Goal: Task Accomplishment & Management: Use online tool/utility

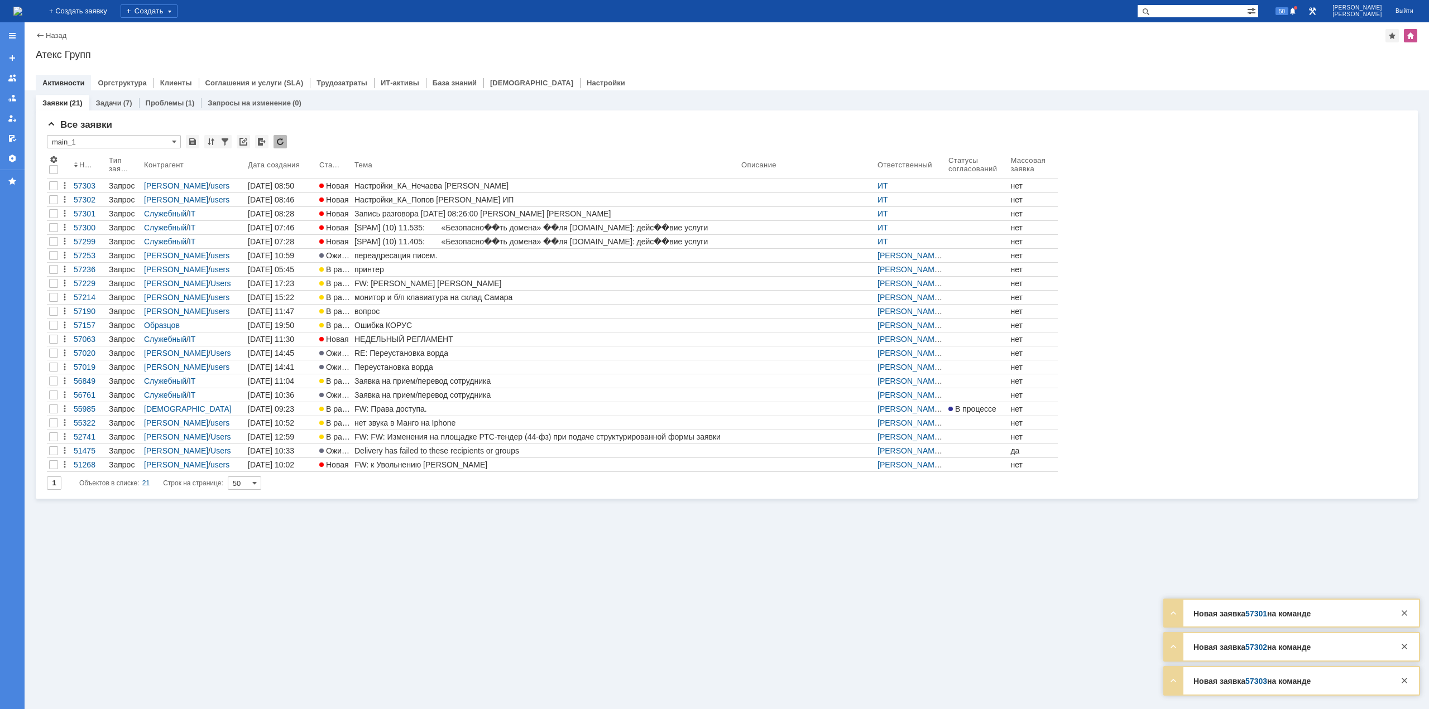
click at [398, 185] on div "Настройки_КА_Нечаева [PERSON_NAME]" at bounding box center [545, 185] width 382 height 9
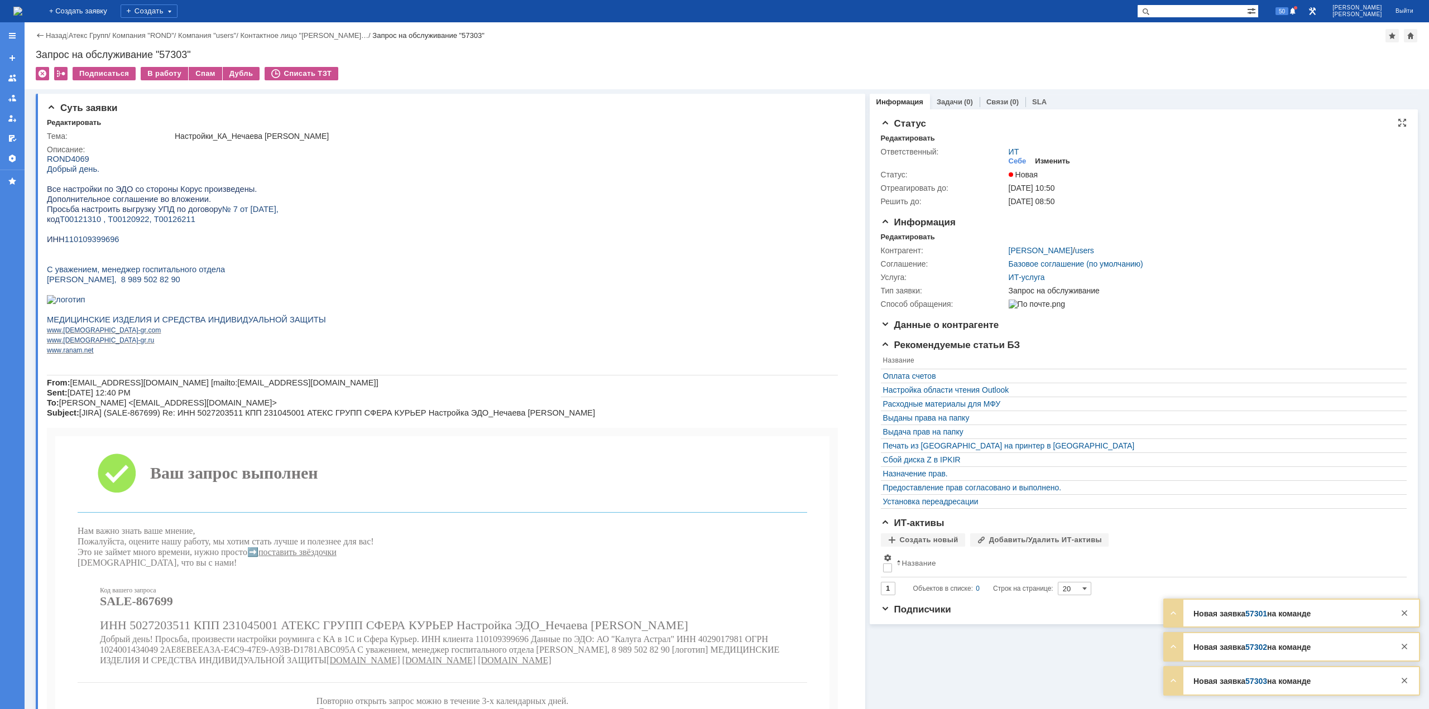
click at [1035, 161] on div "Изменить" at bounding box center [1052, 161] width 35 height 9
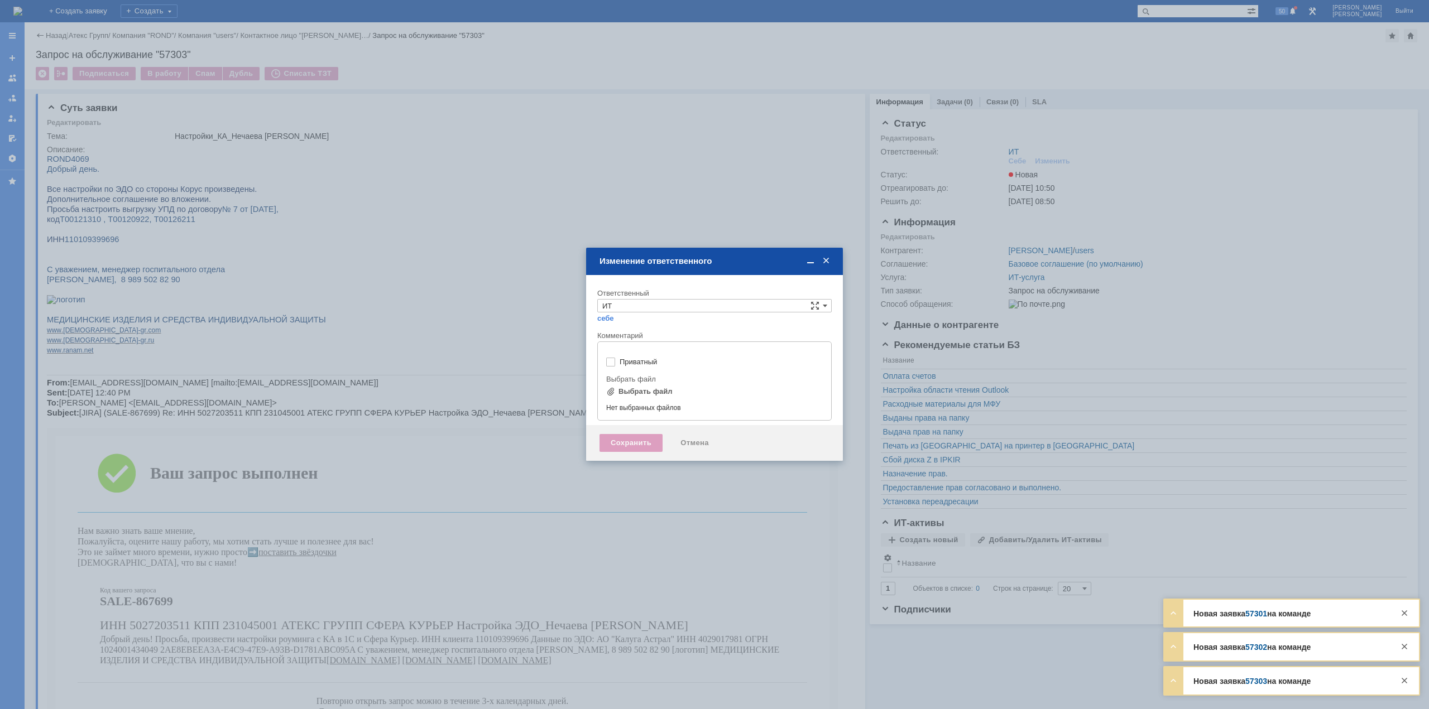
type input "[не указано]"
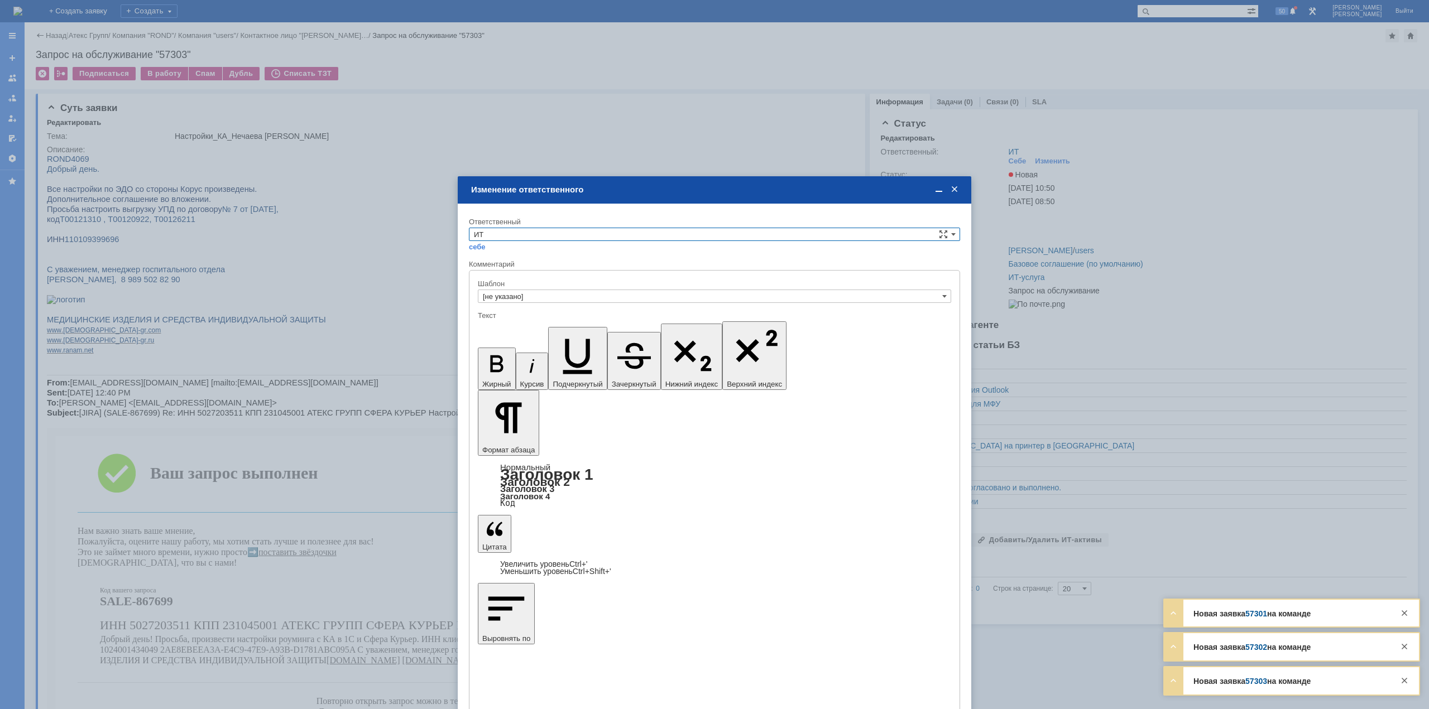
click at [551, 235] on input "ИТ" at bounding box center [714, 234] width 491 height 13
click at [508, 328] on span "АСУ" at bounding box center [714, 327] width 481 height 9
type input "АСУ"
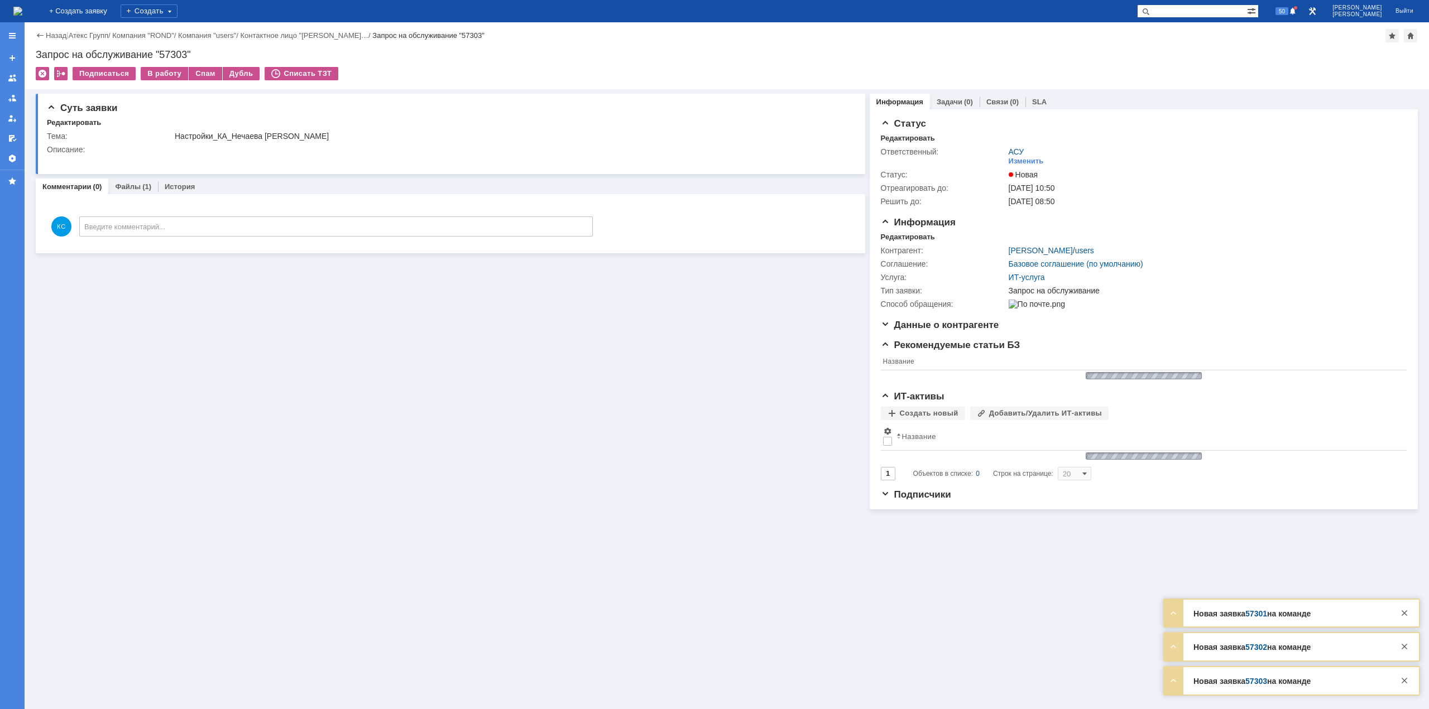
click at [22, 16] on img at bounding box center [17, 11] width 9 height 9
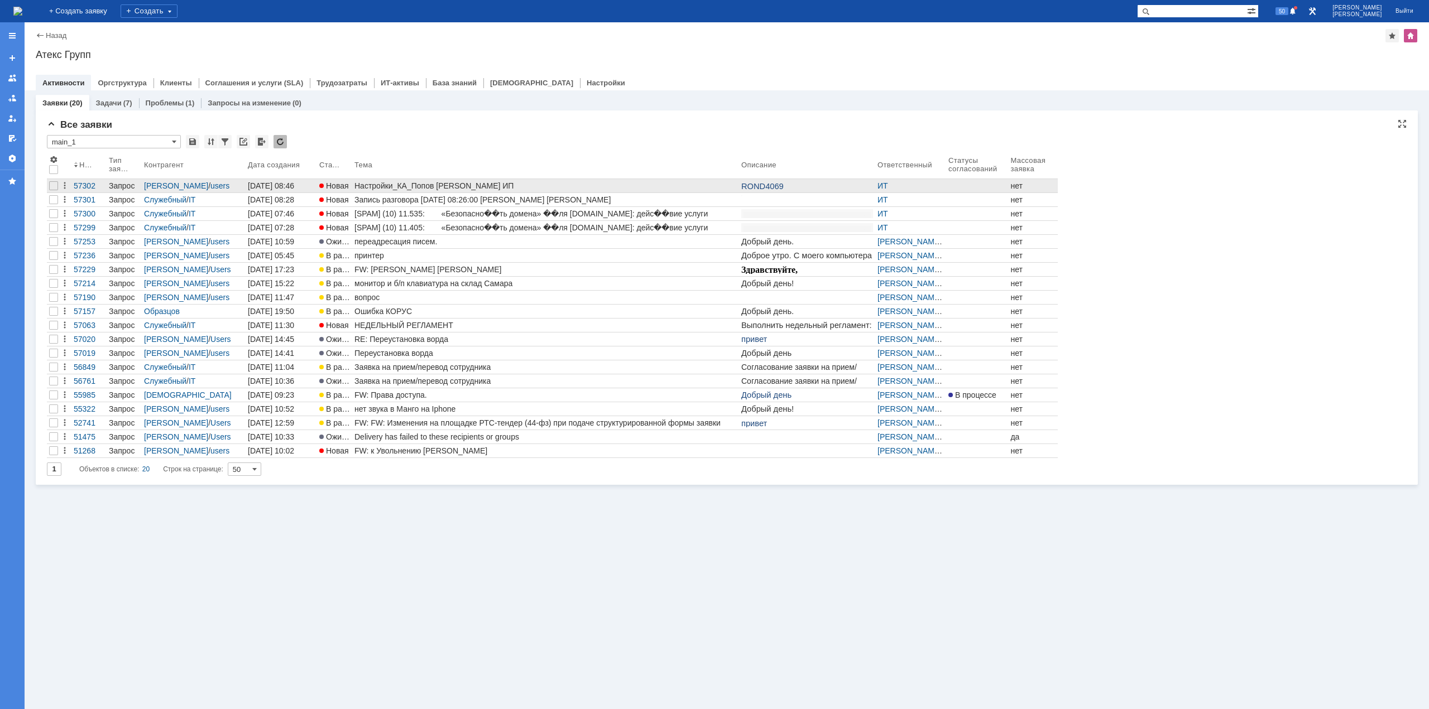
click at [566, 185] on div "Настройки_КА_Попов [PERSON_NAME] ИП" at bounding box center [545, 185] width 382 height 9
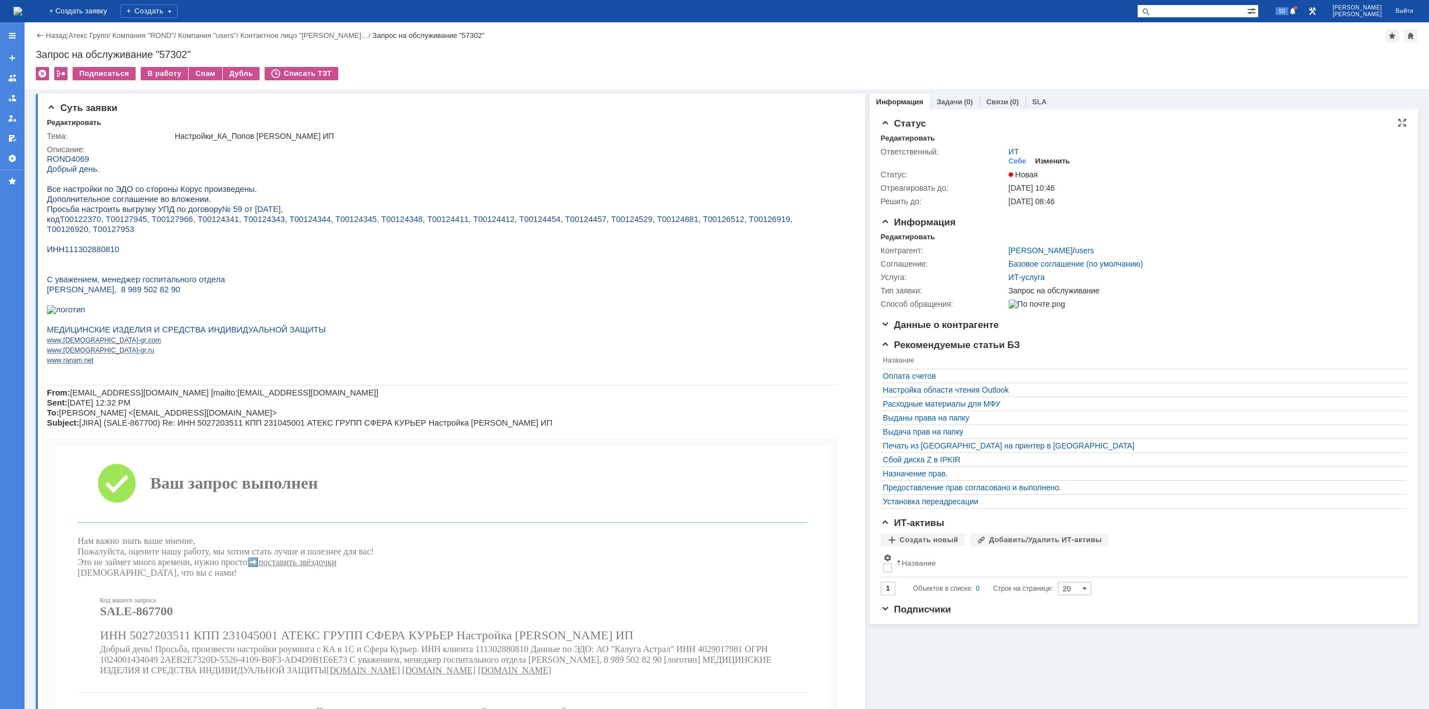
click at [1054, 160] on div "Изменить" at bounding box center [1052, 161] width 35 height 9
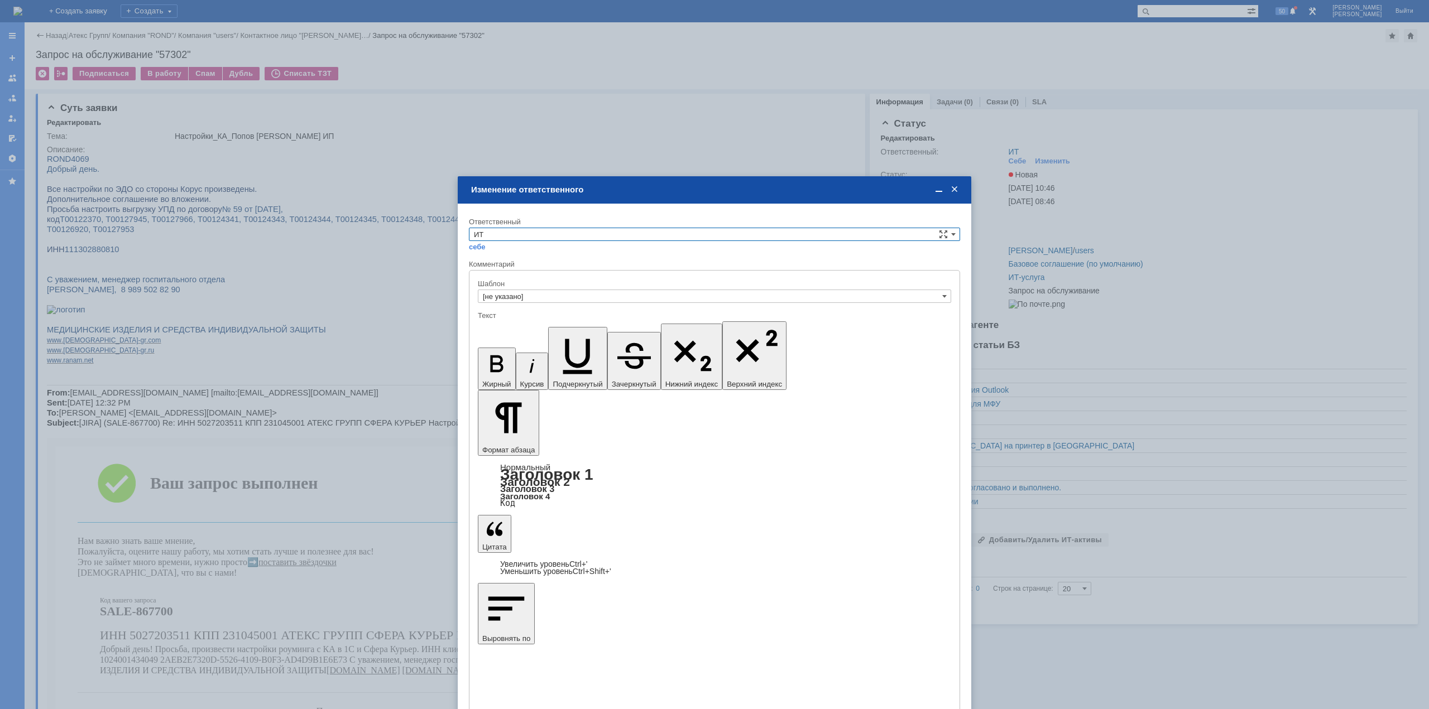
click at [531, 239] on input "ИТ" at bounding box center [714, 234] width 491 height 13
click at [514, 330] on span "АСУ" at bounding box center [714, 327] width 481 height 9
type input "АСУ"
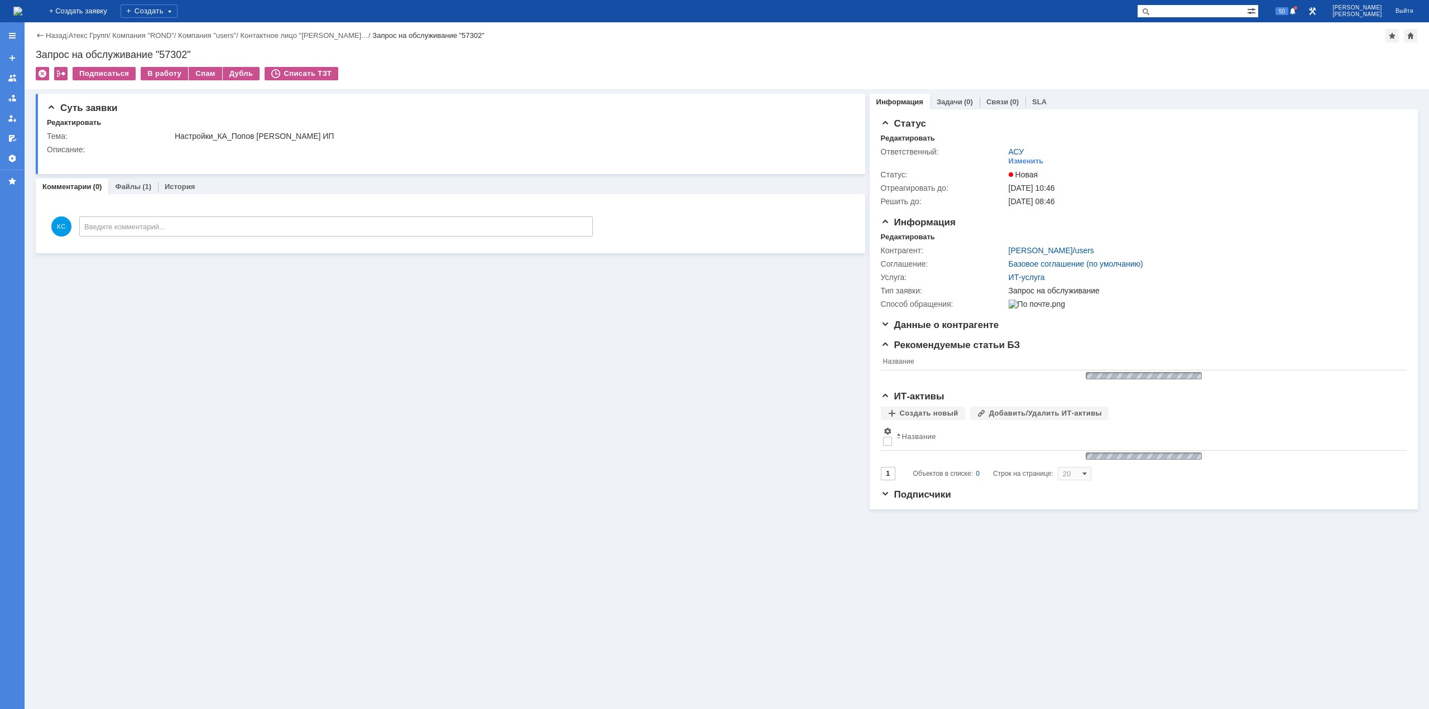
click at [22, 9] on img at bounding box center [17, 11] width 9 height 9
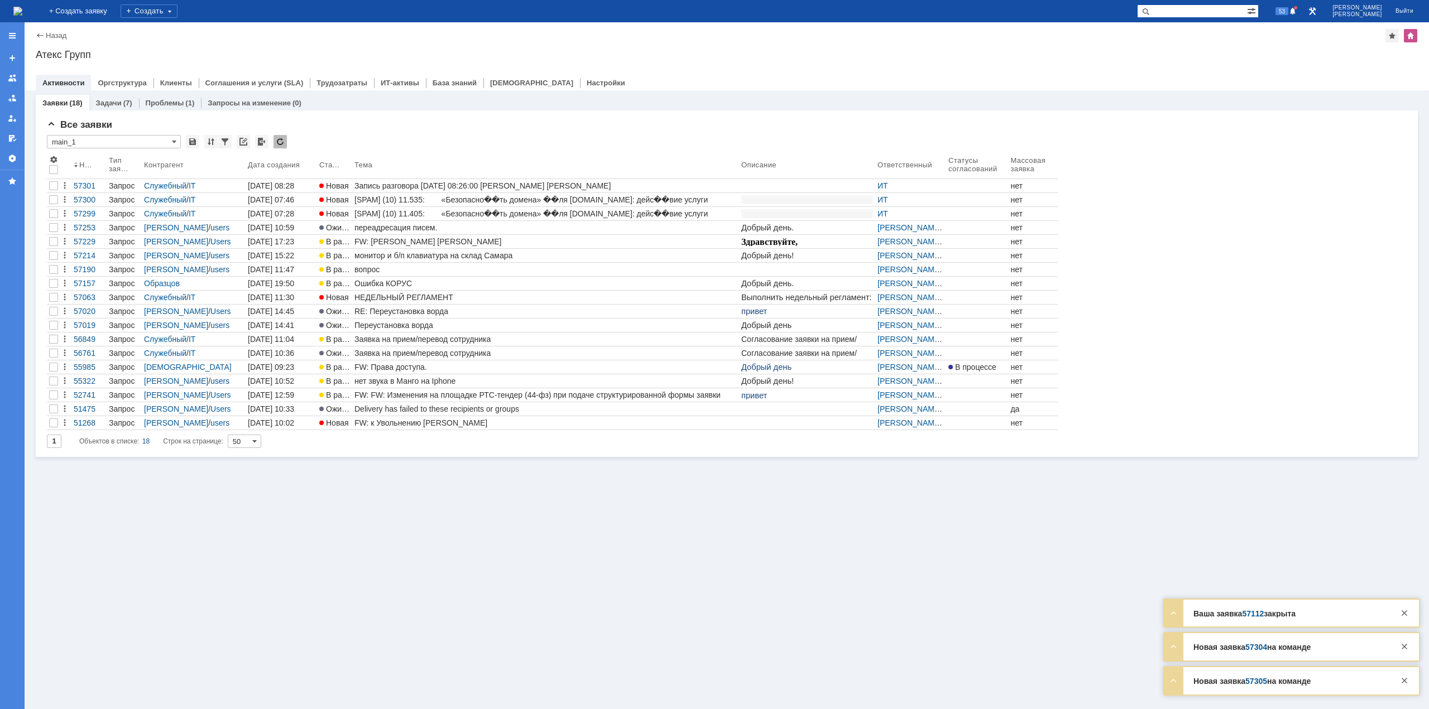
click at [110, 9] on div "На домашнюю + Создать заявку Создать 53 [PERSON_NAME]" at bounding box center [714, 11] width 1429 height 22
click at [22, 9] on img at bounding box center [17, 11] width 9 height 9
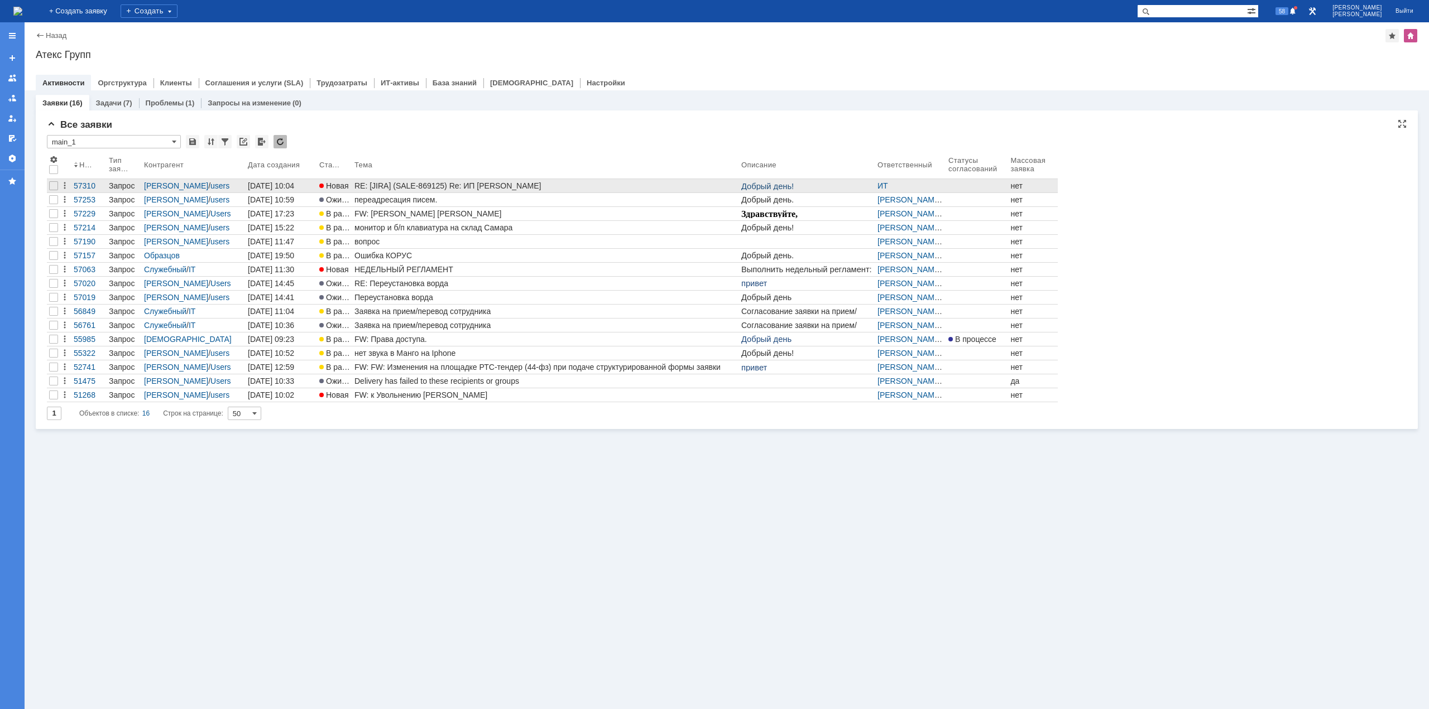
click at [433, 186] on div "RE: [JIRA] (SALE-869125) Re: ИП [PERSON_NAME]" at bounding box center [545, 185] width 382 height 9
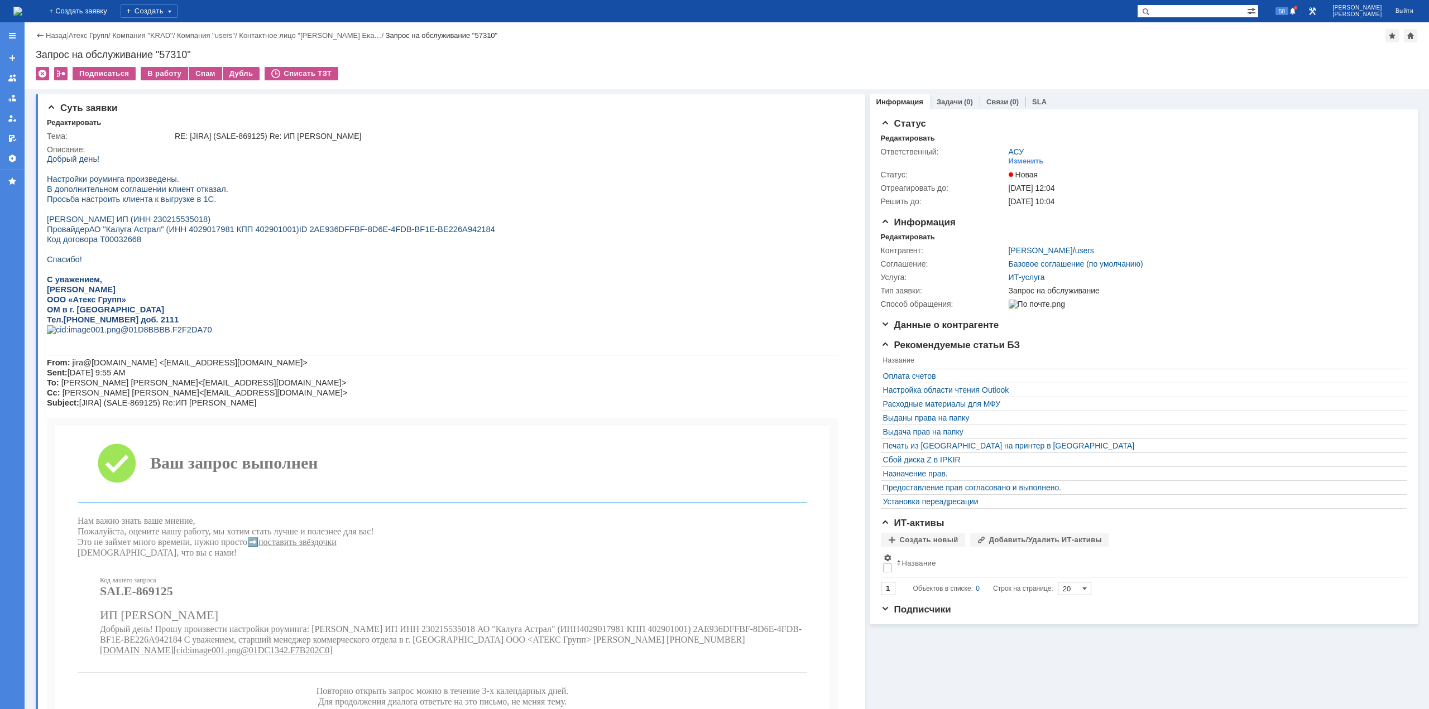
drag, startPoint x: 80, startPoint y: 0, endPoint x: 71, endPoint y: 9, distance: 13.0
click at [22, 9] on img at bounding box center [17, 11] width 9 height 9
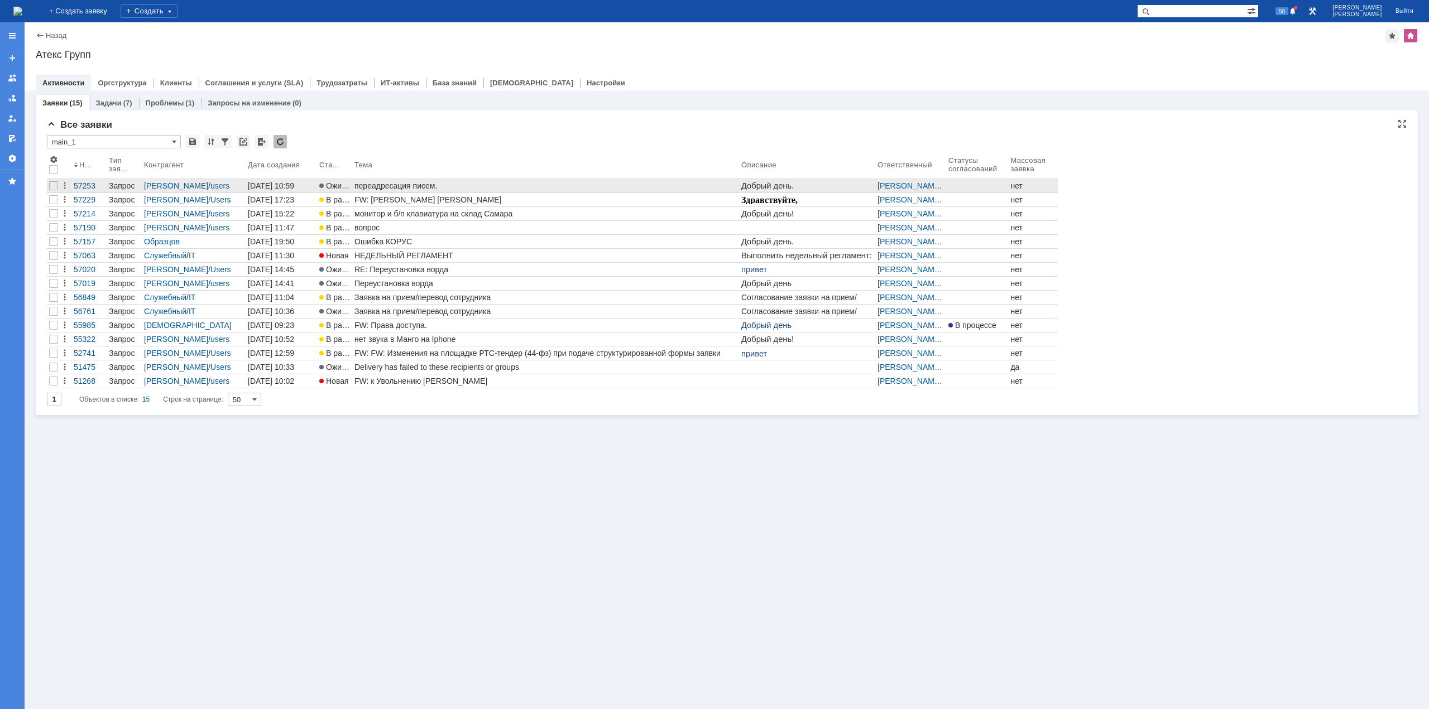
click at [413, 188] on div "переадресация писем." at bounding box center [545, 185] width 382 height 9
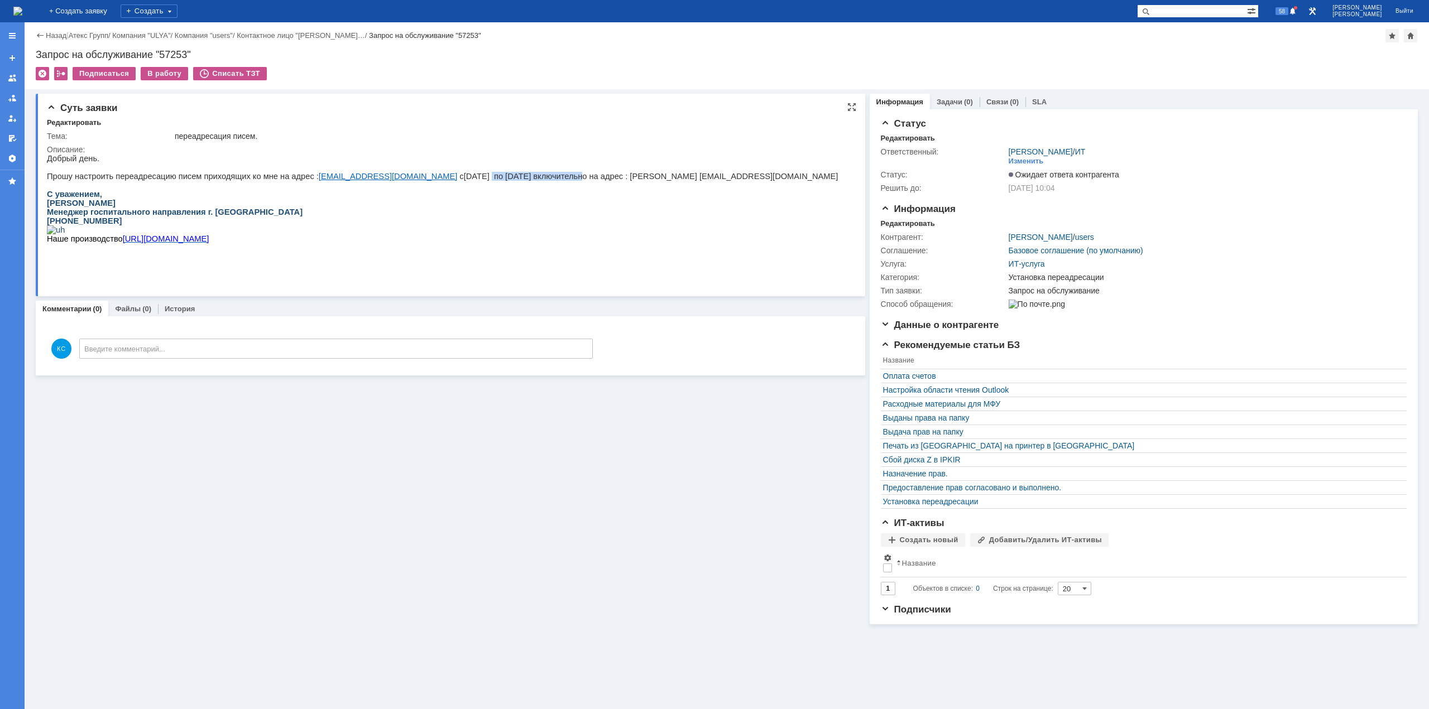
drag, startPoint x: 431, startPoint y: 179, endPoint x: 499, endPoint y: 179, distance: 67.5
click at [499, 179] on p "Прошу настроить переадресацию писем приходящих ко мне на адрес : [EMAIL_ADDRESS…" at bounding box center [442, 176] width 791 height 9
click at [511, 179] on p "Прошу настроить переадресацию писем приходящих ко мне на адрес : [EMAIL_ADDRESS…" at bounding box center [442, 176] width 791 height 9
click at [22, 13] on img at bounding box center [17, 11] width 9 height 9
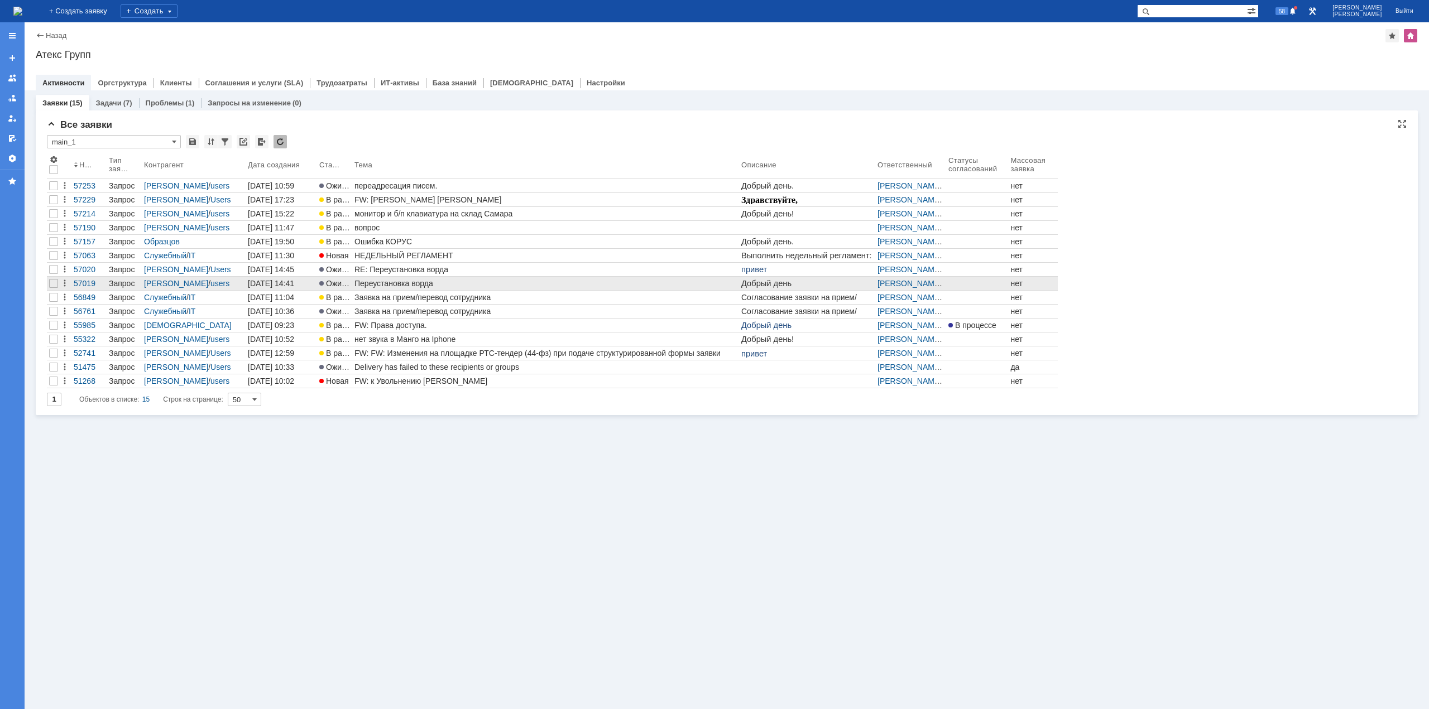
click at [402, 281] on div "Переустановка ворда" at bounding box center [545, 283] width 382 height 9
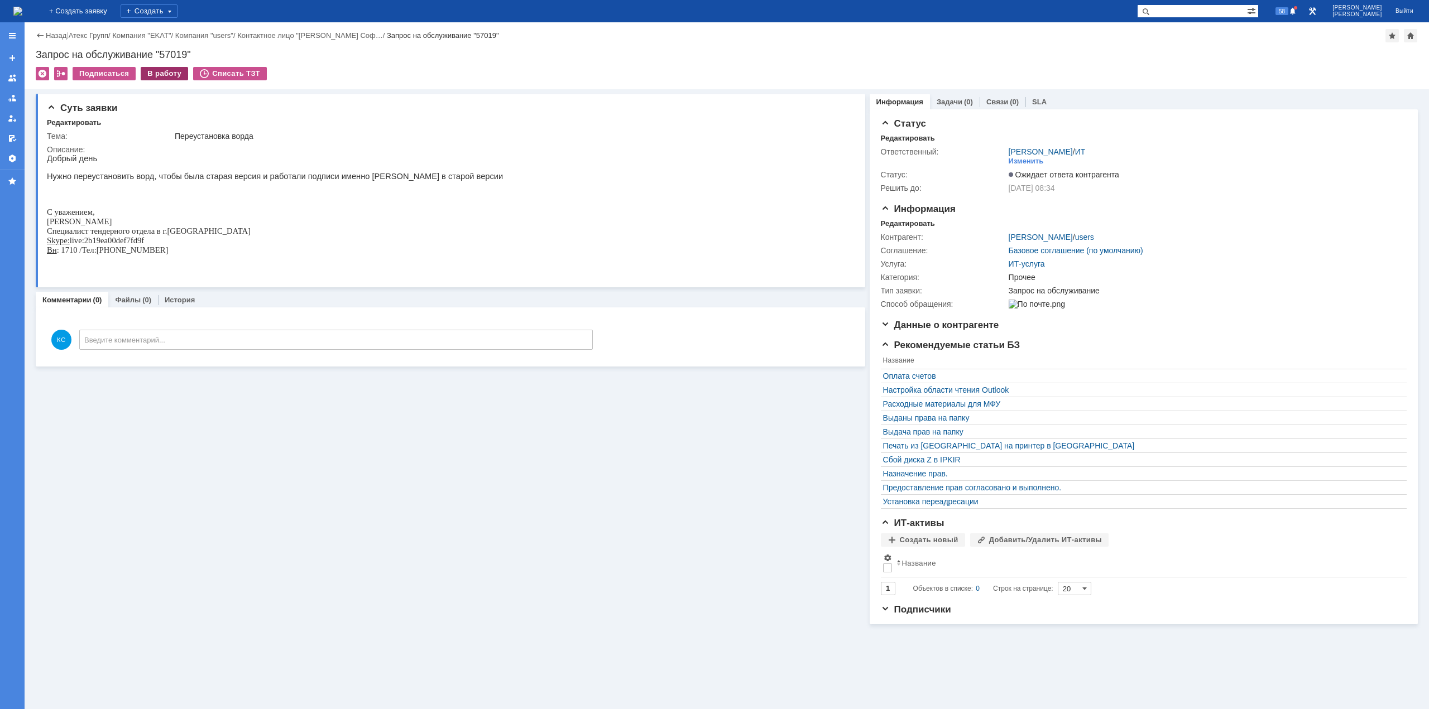
click at [175, 73] on div "В работу" at bounding box center [164, 73] width 47 height 13
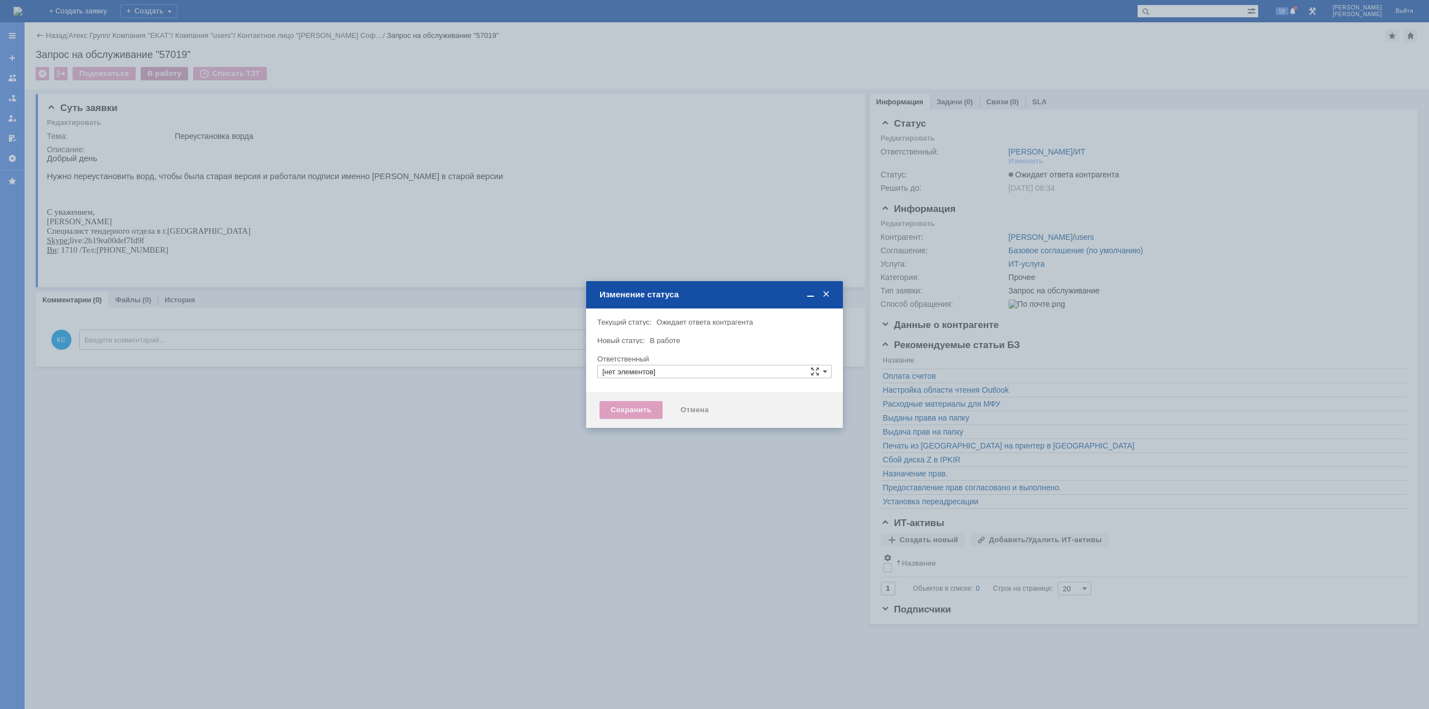
type input "[PERSON_NAME]"
type input "Прочее"
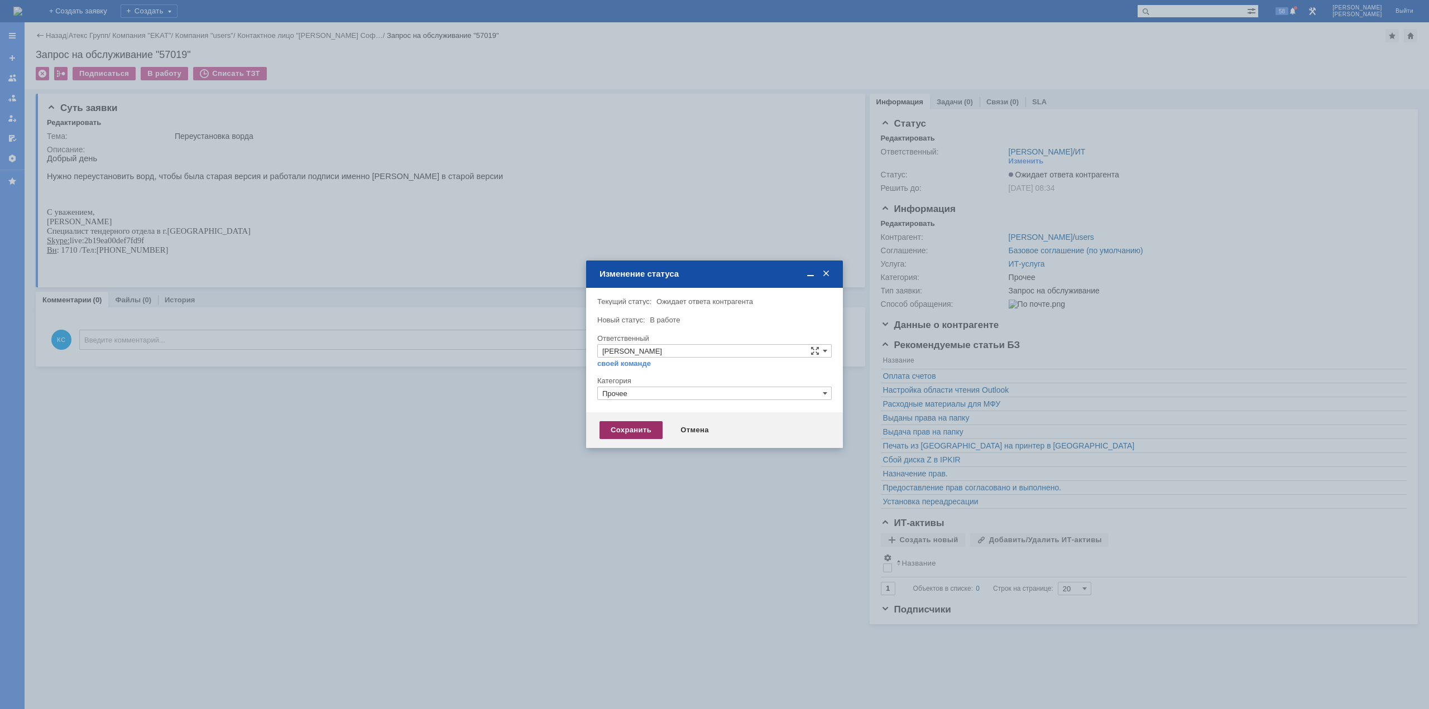
click at [635, 429] on div "Сохранить" at bounding box center [630, 430] width 63 height 18
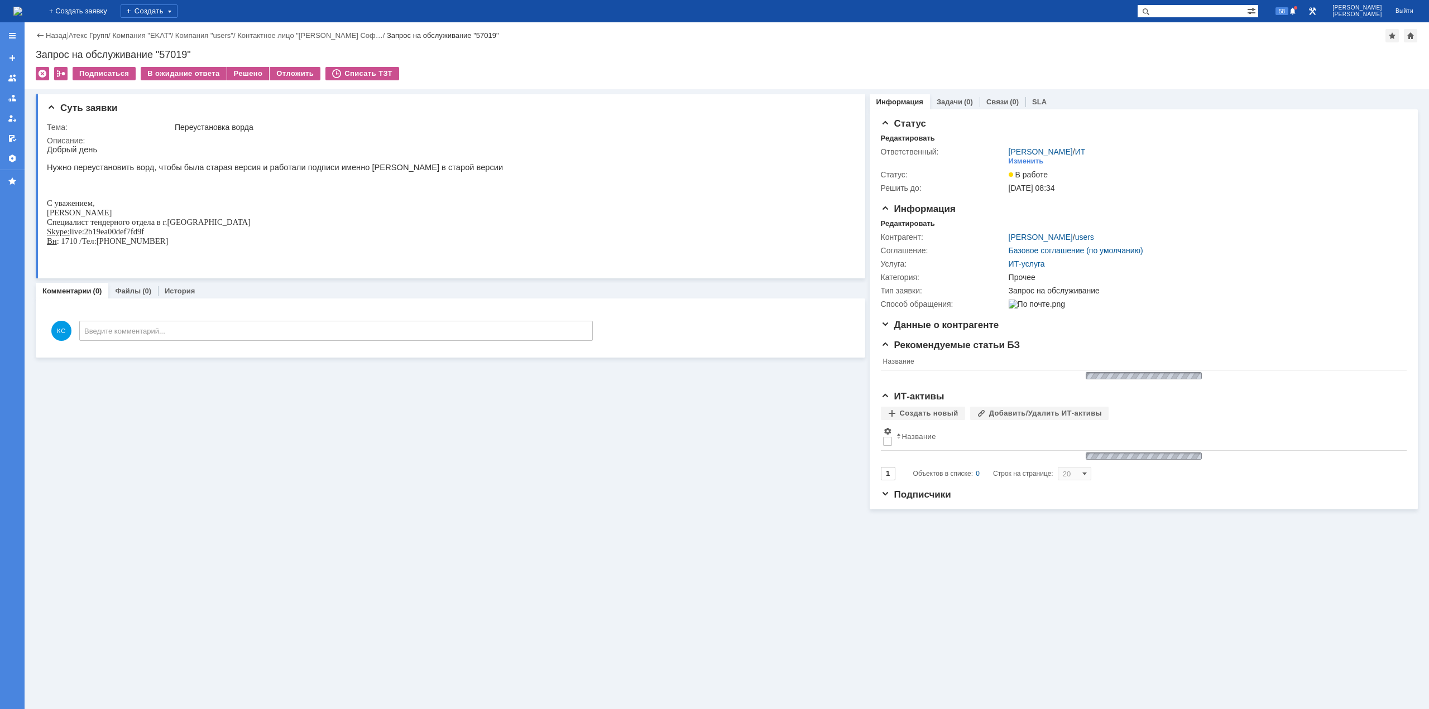
click at [22, 7] on img at bounding box center [17, 11] width 9 height 9
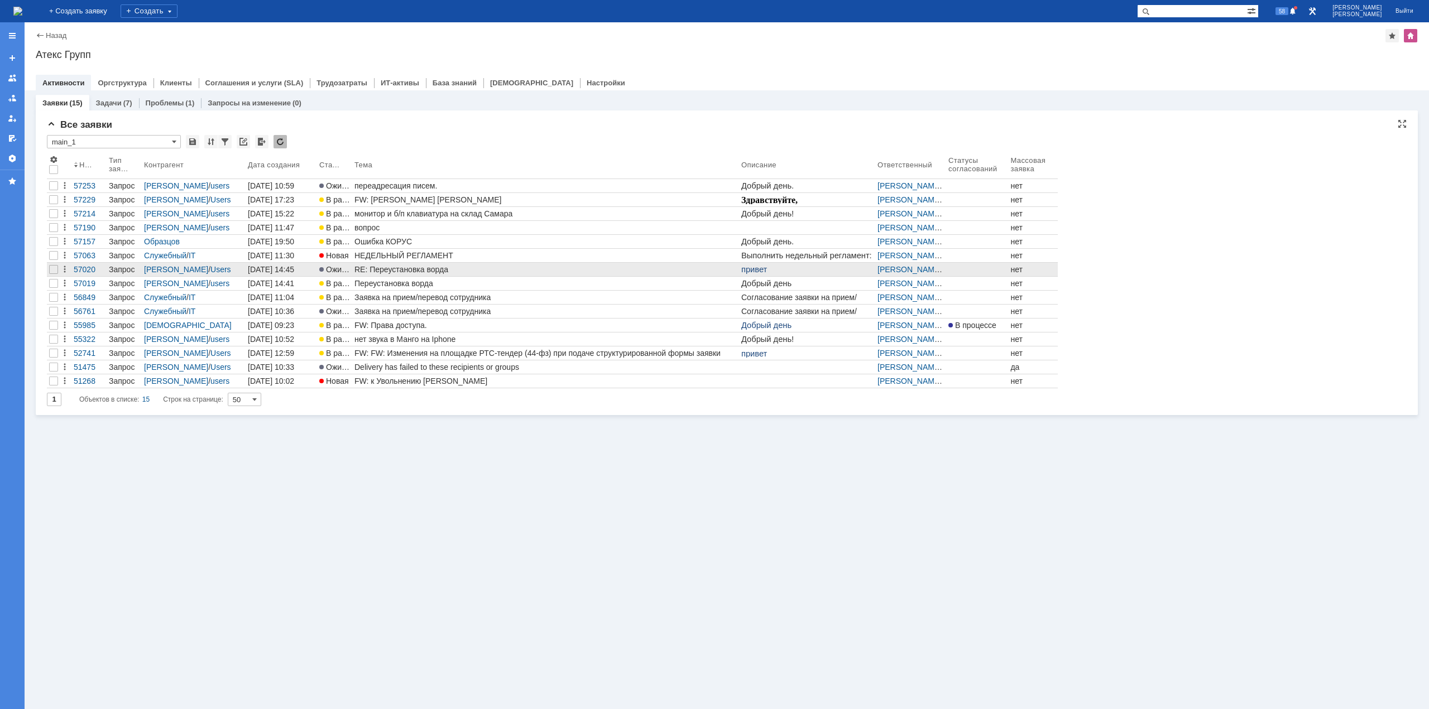
click at [384, 271] on div "RE: Переустановка ворда" at bounding box center [545, 269] width 382 height 9
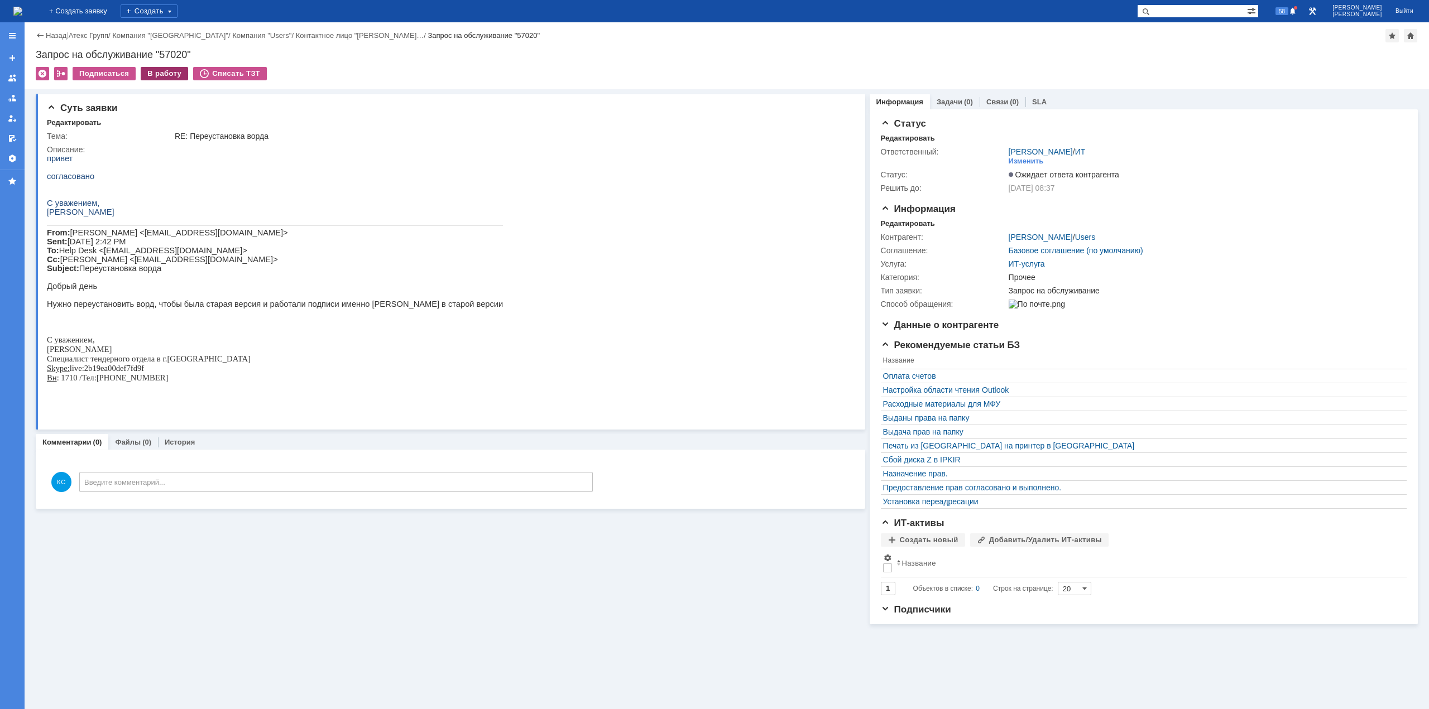
click at [152, 75] on div "В работу" at bounding box center [164, 73] width 47 height 13
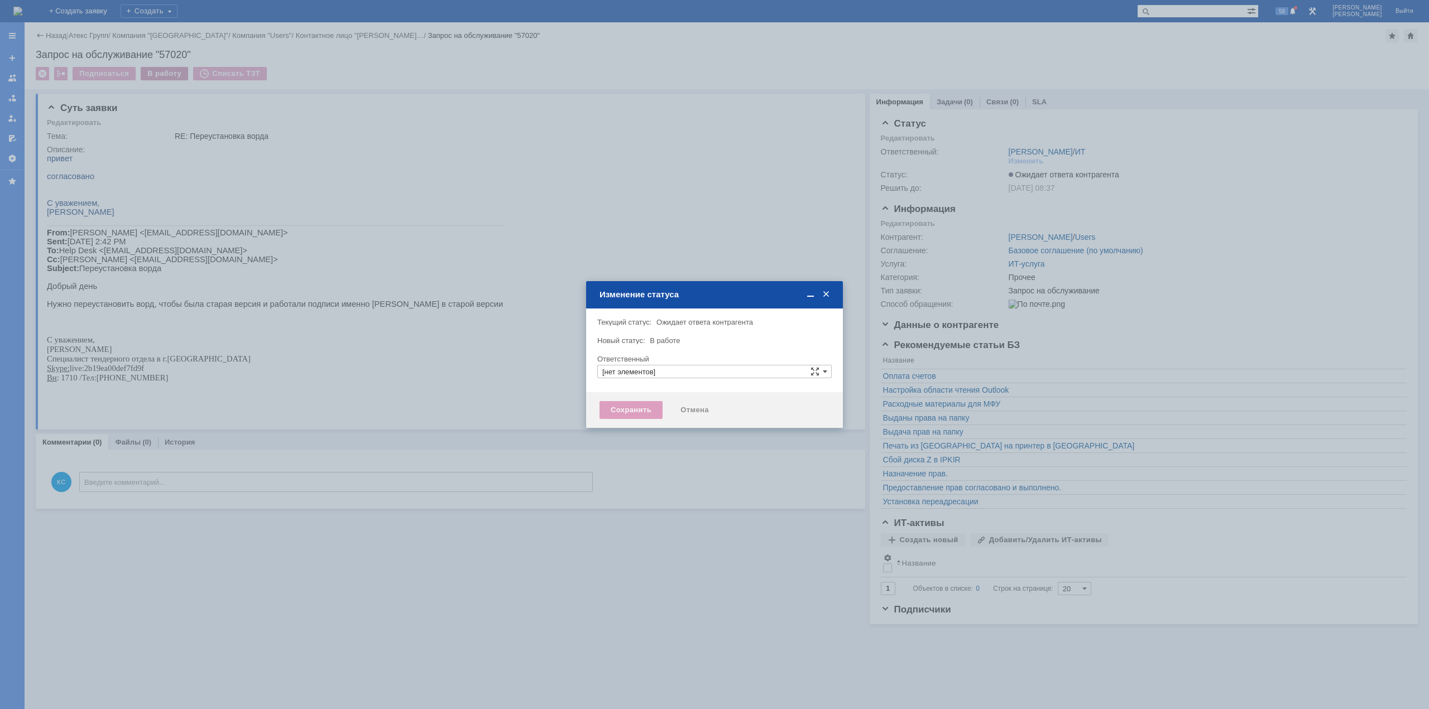
type input "[PERSON_NAME]"
type input "Прочее"
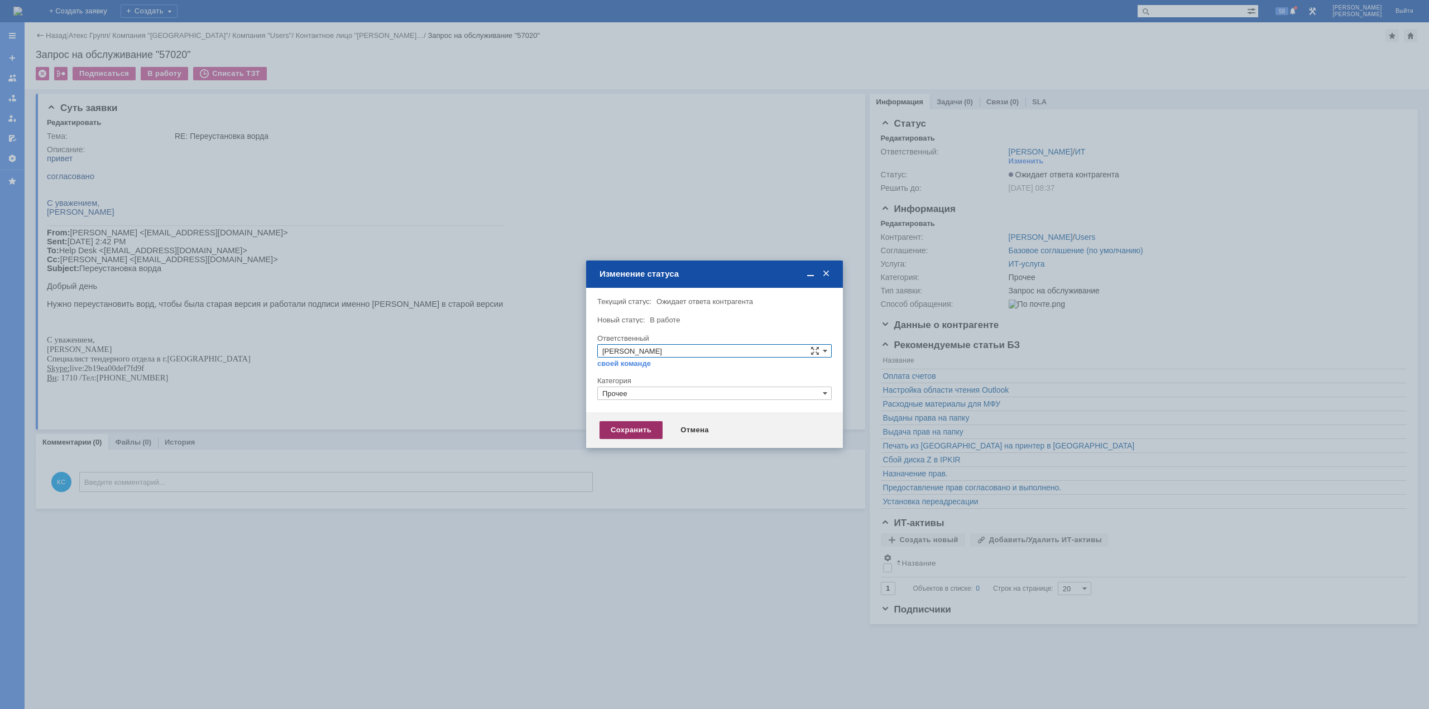
click at [629, 434] on div "Сохранить" at bounding box center [630, 430] width 63 height 18
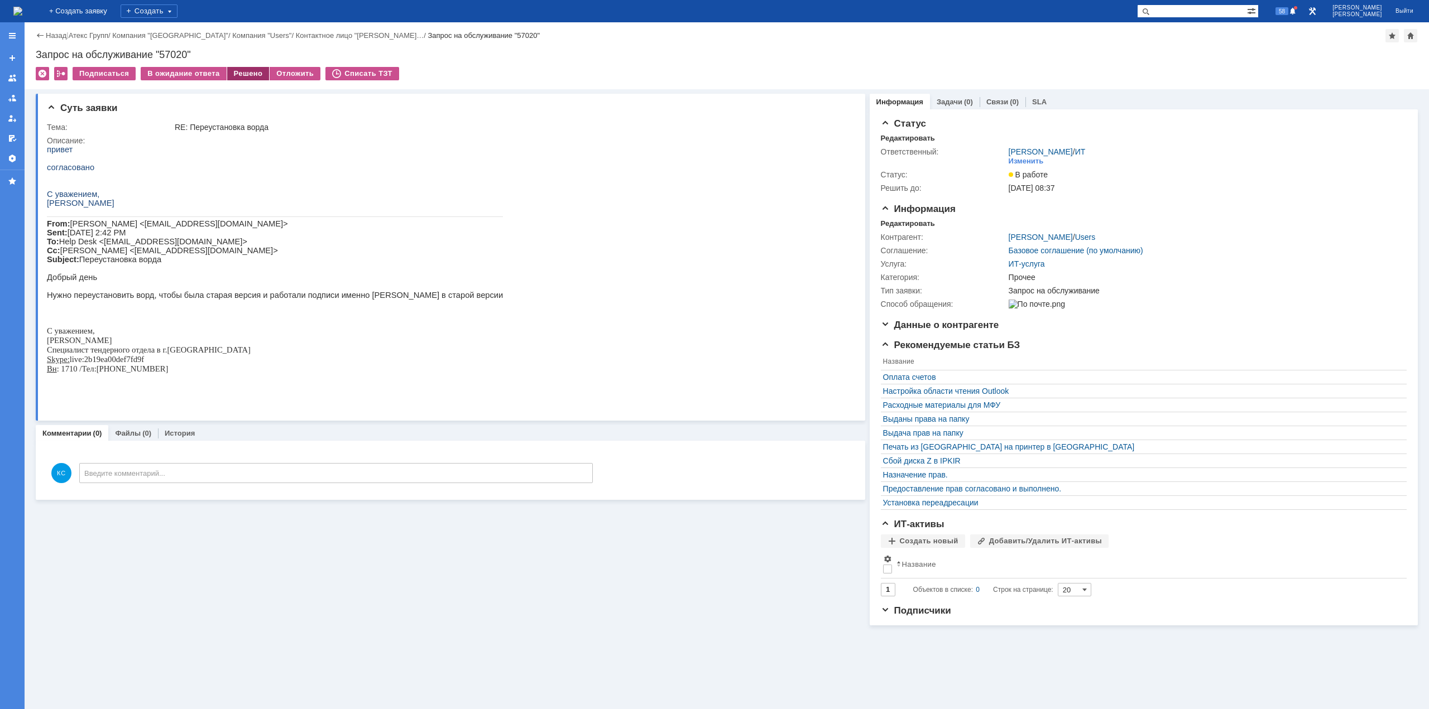
click at [249, 78] on div "Решено" at bounding box center [248, 73] width 42 height 13
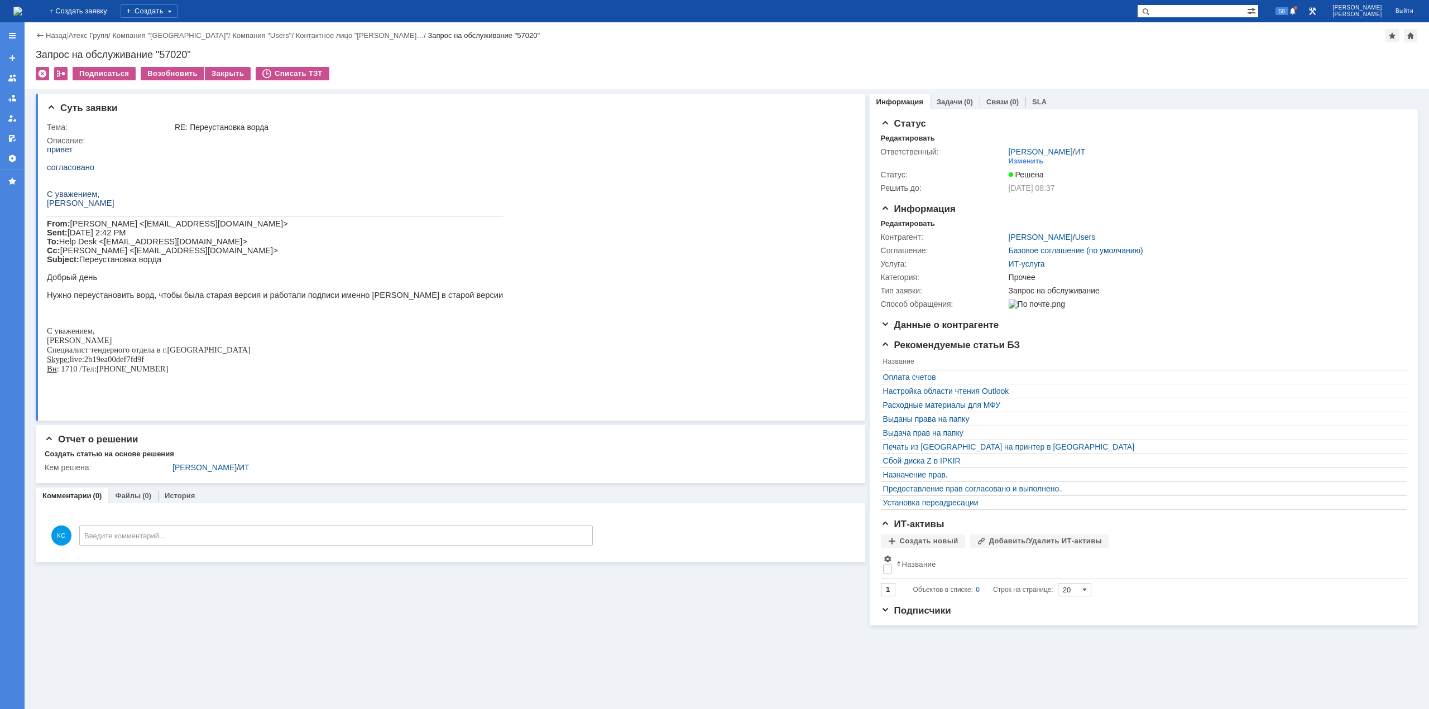
click at [22, 12] on img at bounding box center [17, 11] width 9 height 9
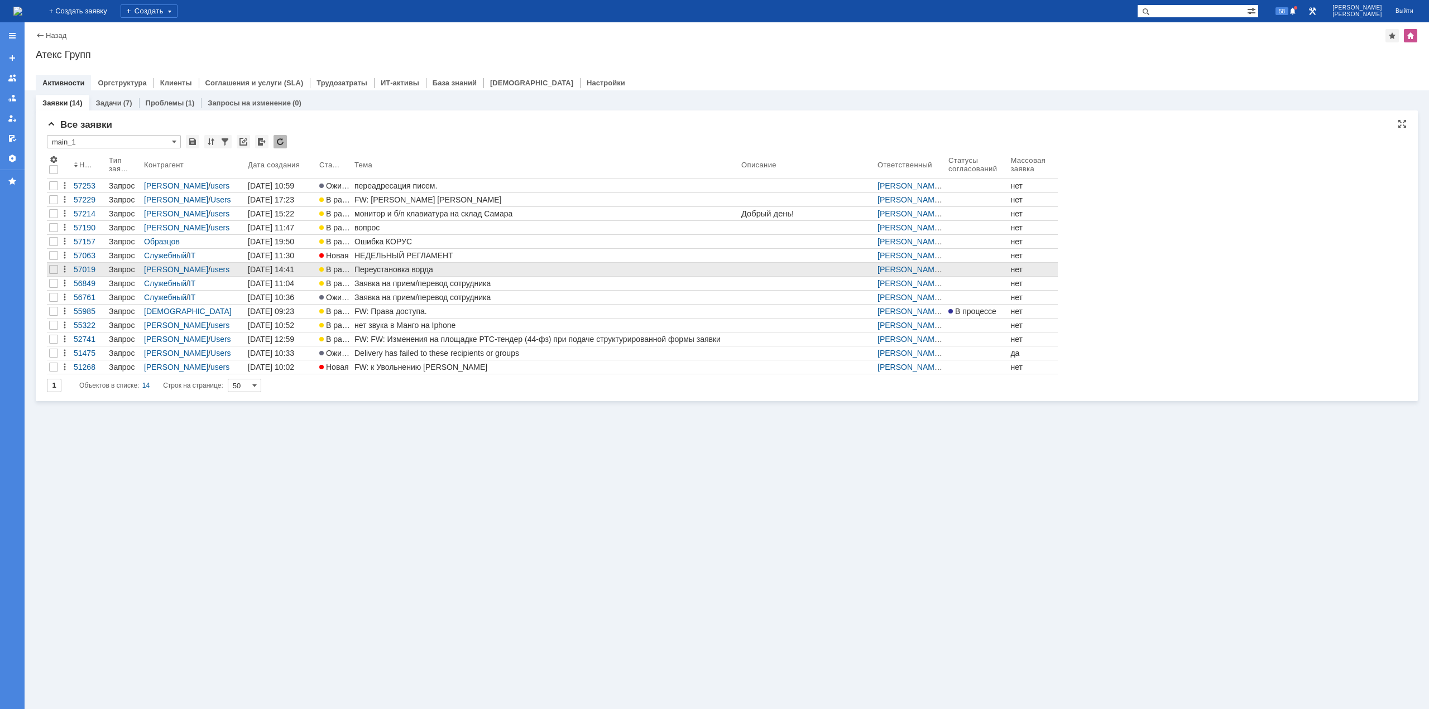
click at [394, 269] on div "Переустановка ворда" at bounding box center [545, 269] width 382 height 9
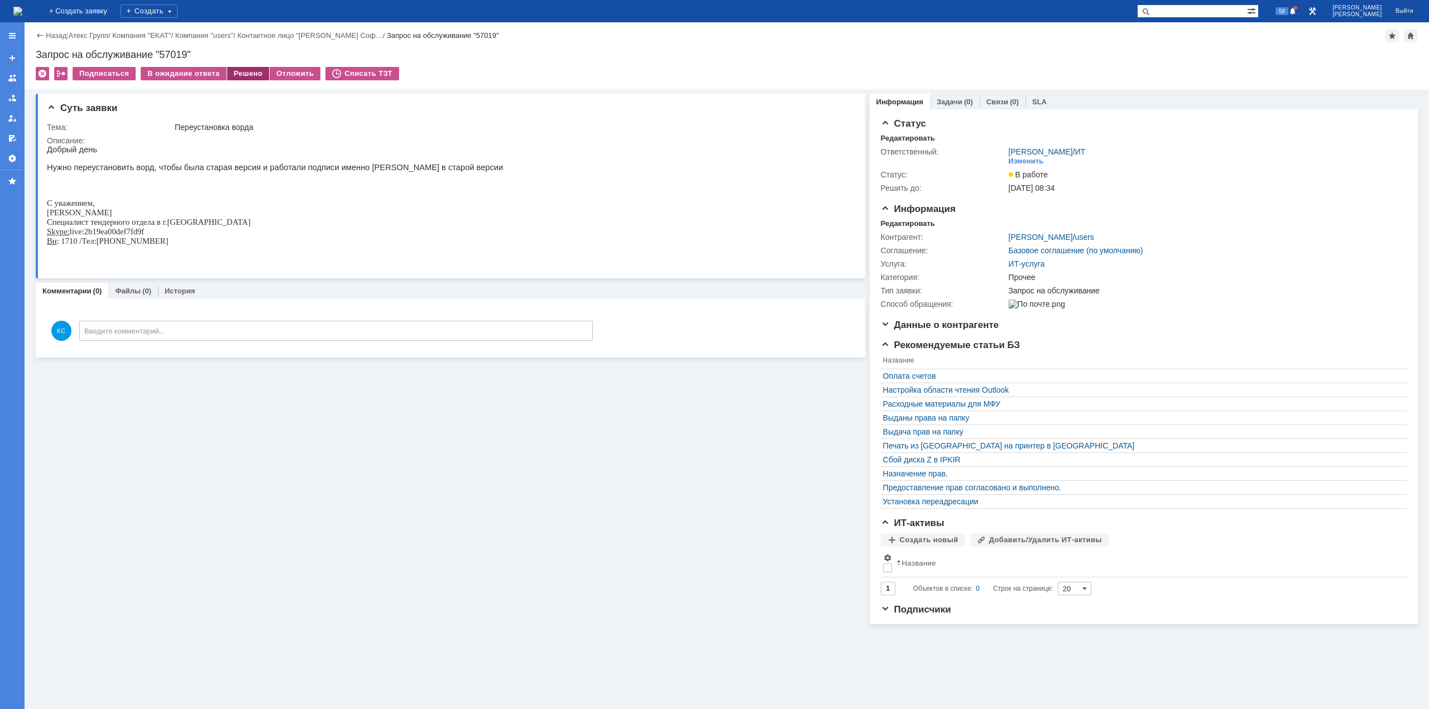
click at [237, 74] on div "Решено" at bounding box center [248, 73] width 42 height 13
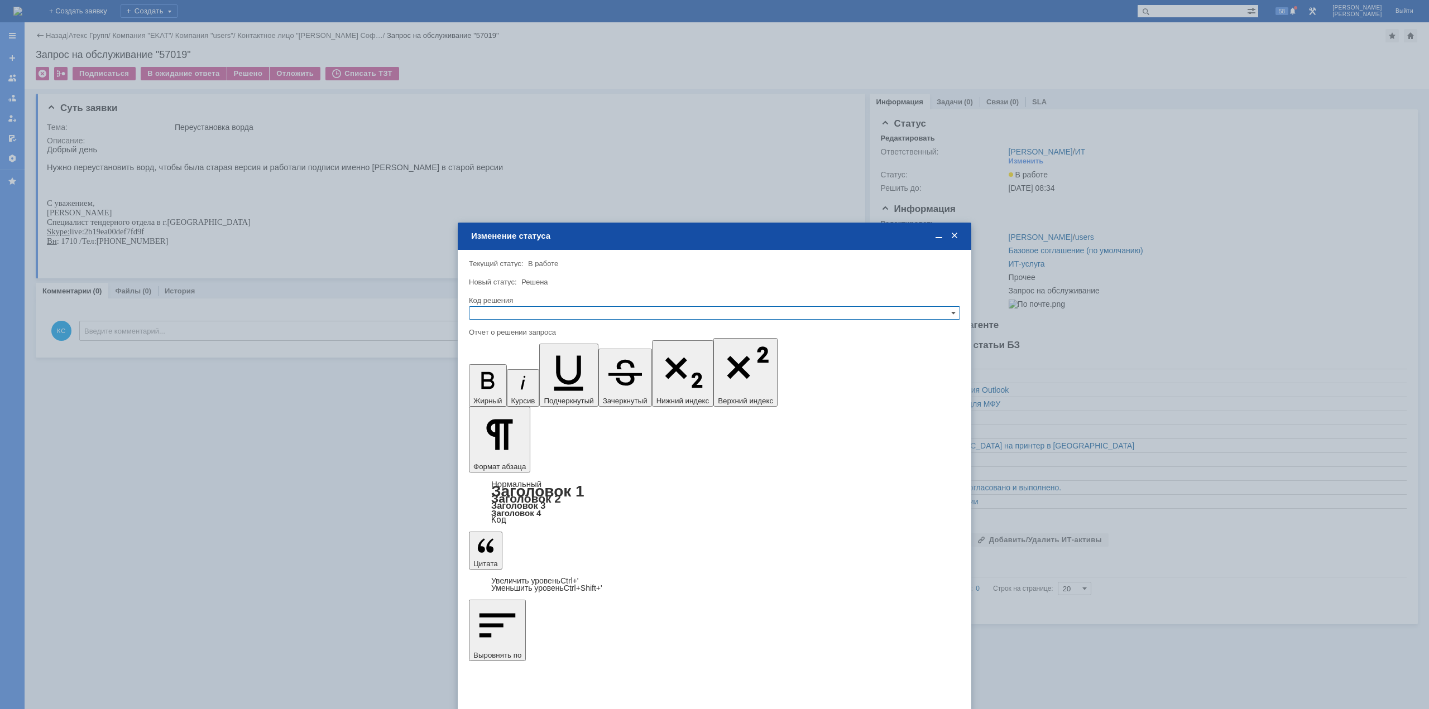
click at [560, 309] on input "text" at bounding box center [714, 312] width 491 height 13
click at [520, 370] on span "Решено" at bounding box center [714, 367] width 481 height 9
type input "Решено"
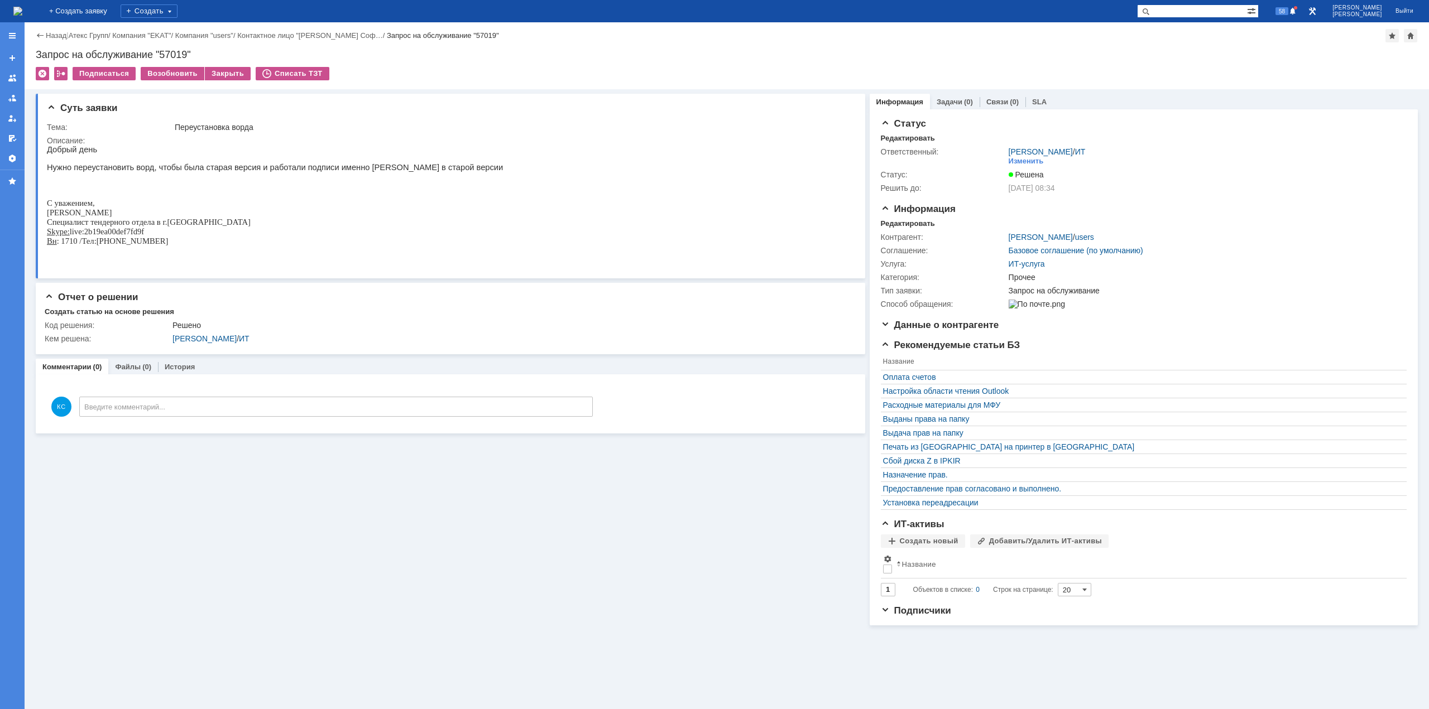
click at [22, 12] on img at bounding box center [17, 11] width 9 height 9
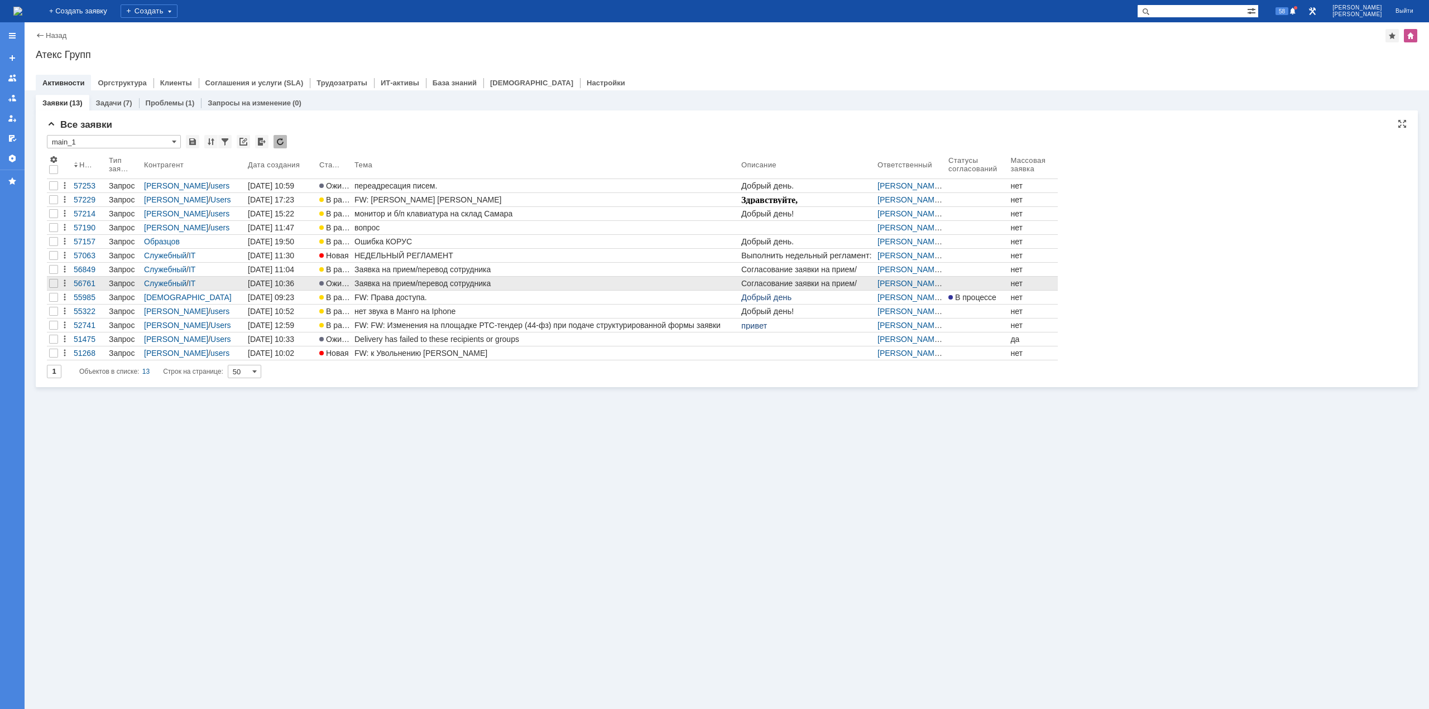
click at [381, 281] on div "Заявка на прием/перевод сотрудника" at bounding box center [545, 283] width 382 height 9
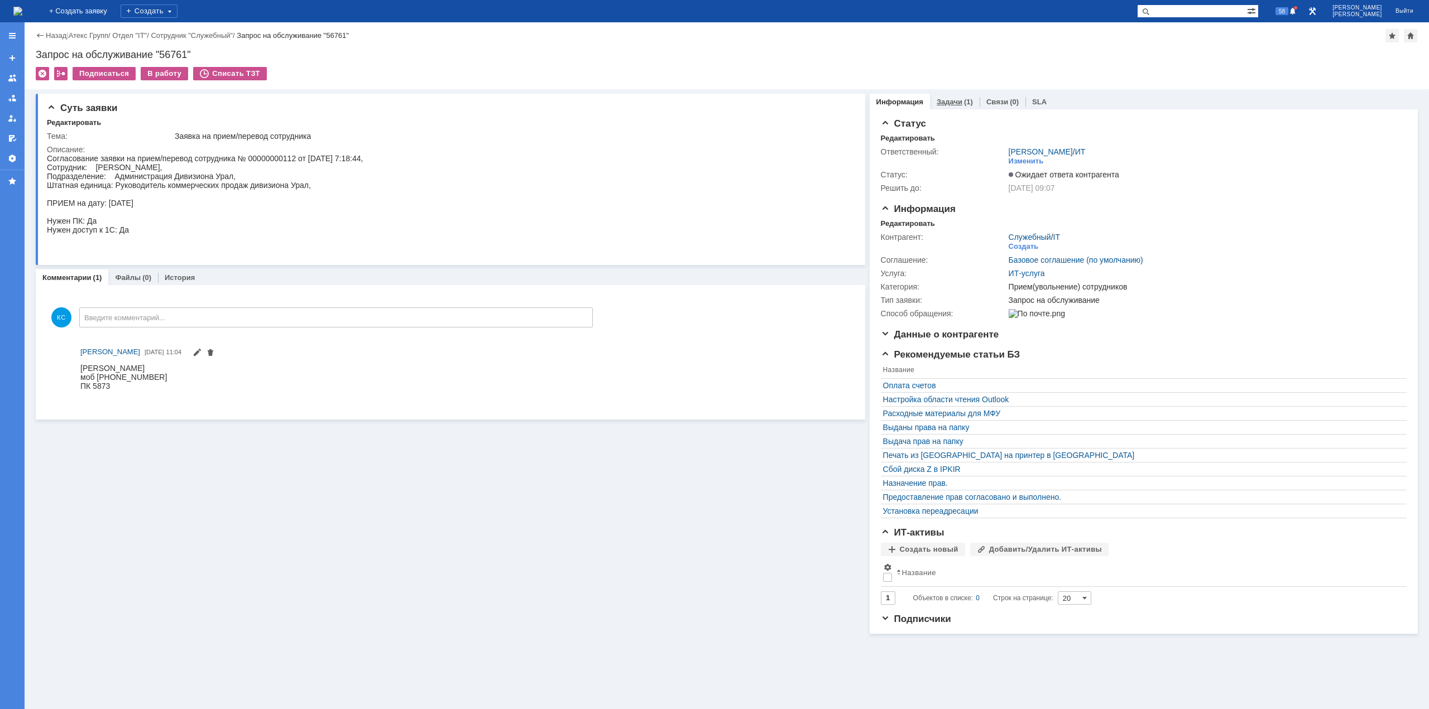
click at [963, 106] on div "Задачи (1)" at bounding box center [955, 102] width 50 height 16
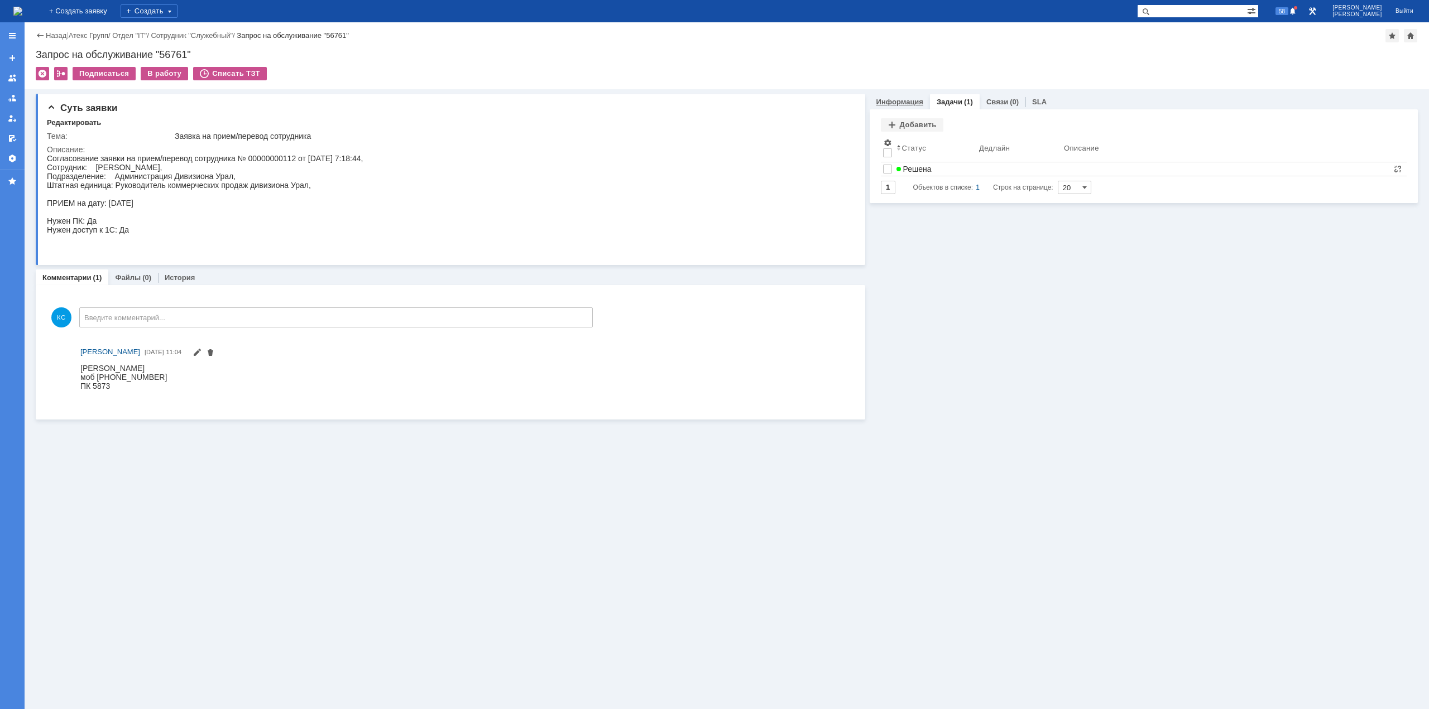
click at [912, 107] on div "Информация" at bounding box center [899, 102] width 60 height 16
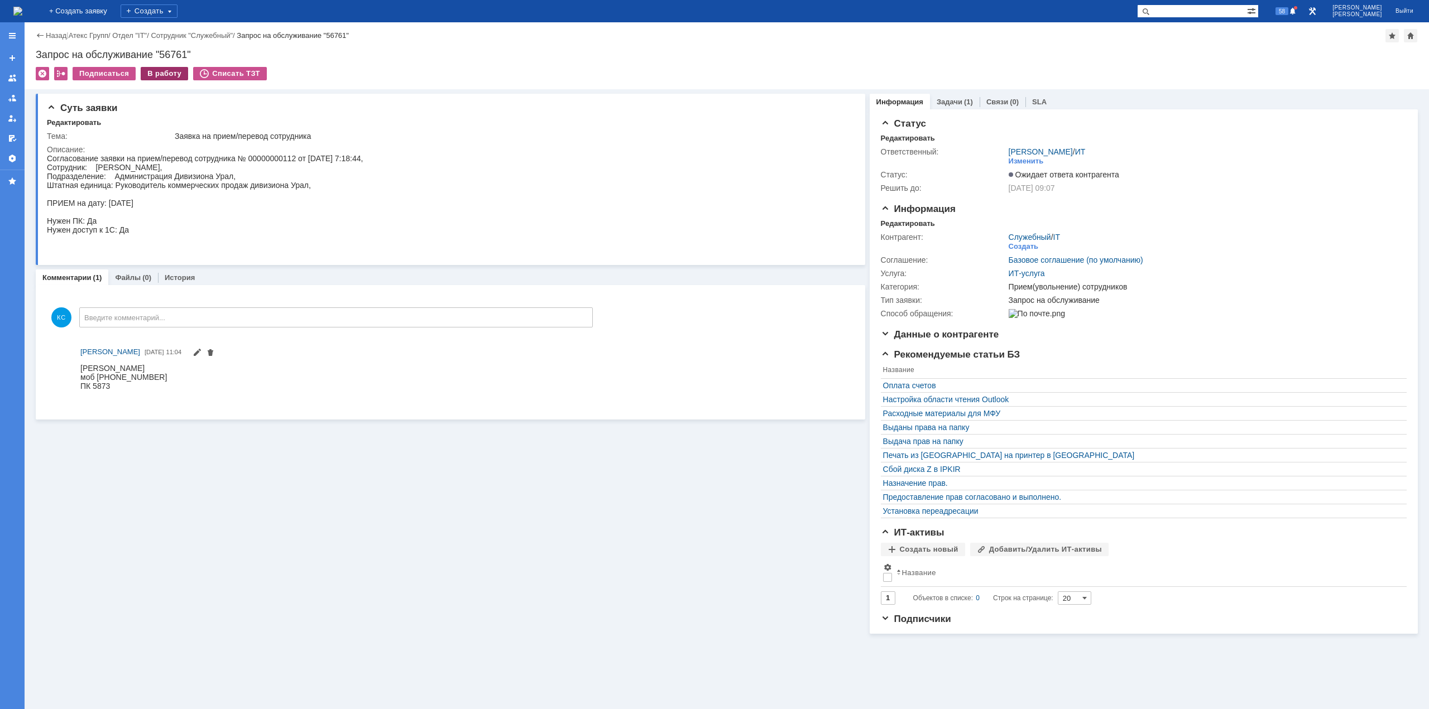
click at [152, 75] on div "В работу" at bounding box center [164, 73] width 47 height 13
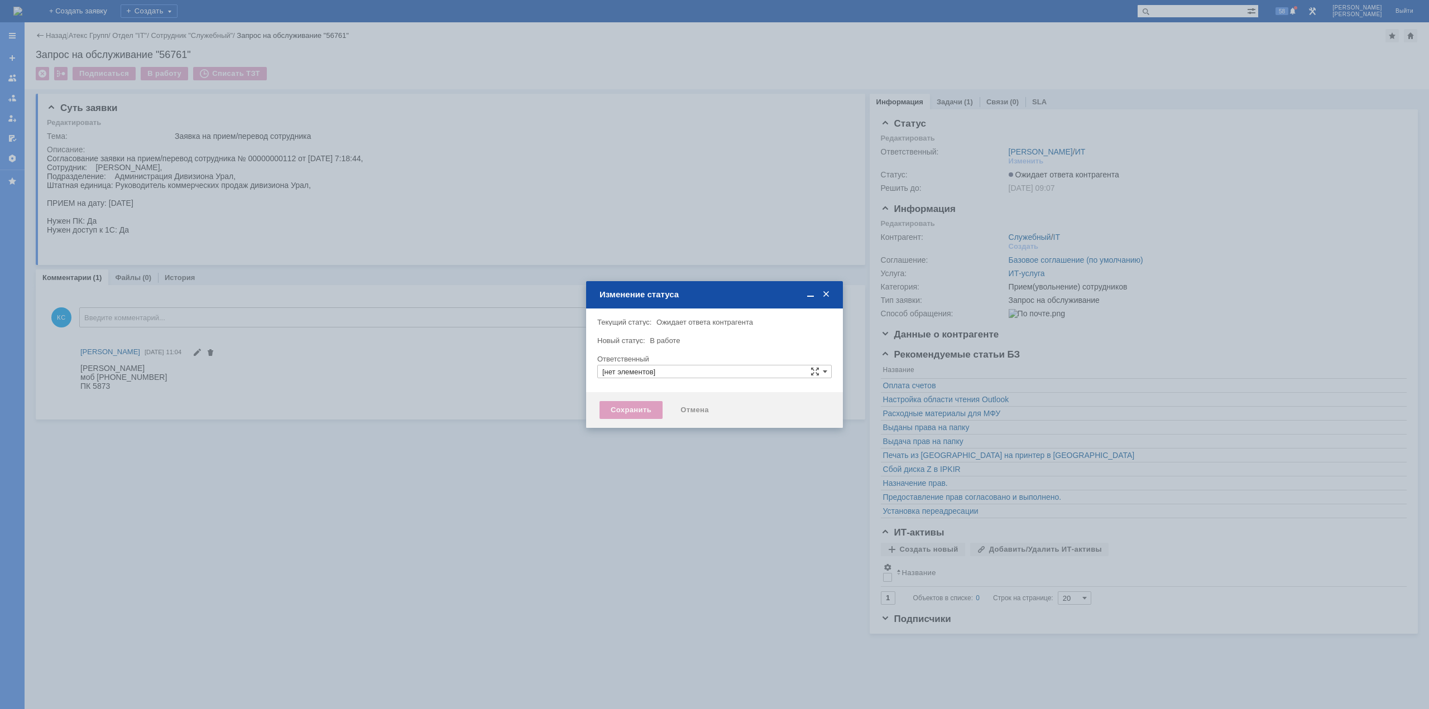
type input "[PERSON_NAME]"
type input "Прием(увольнение) сотрудников"
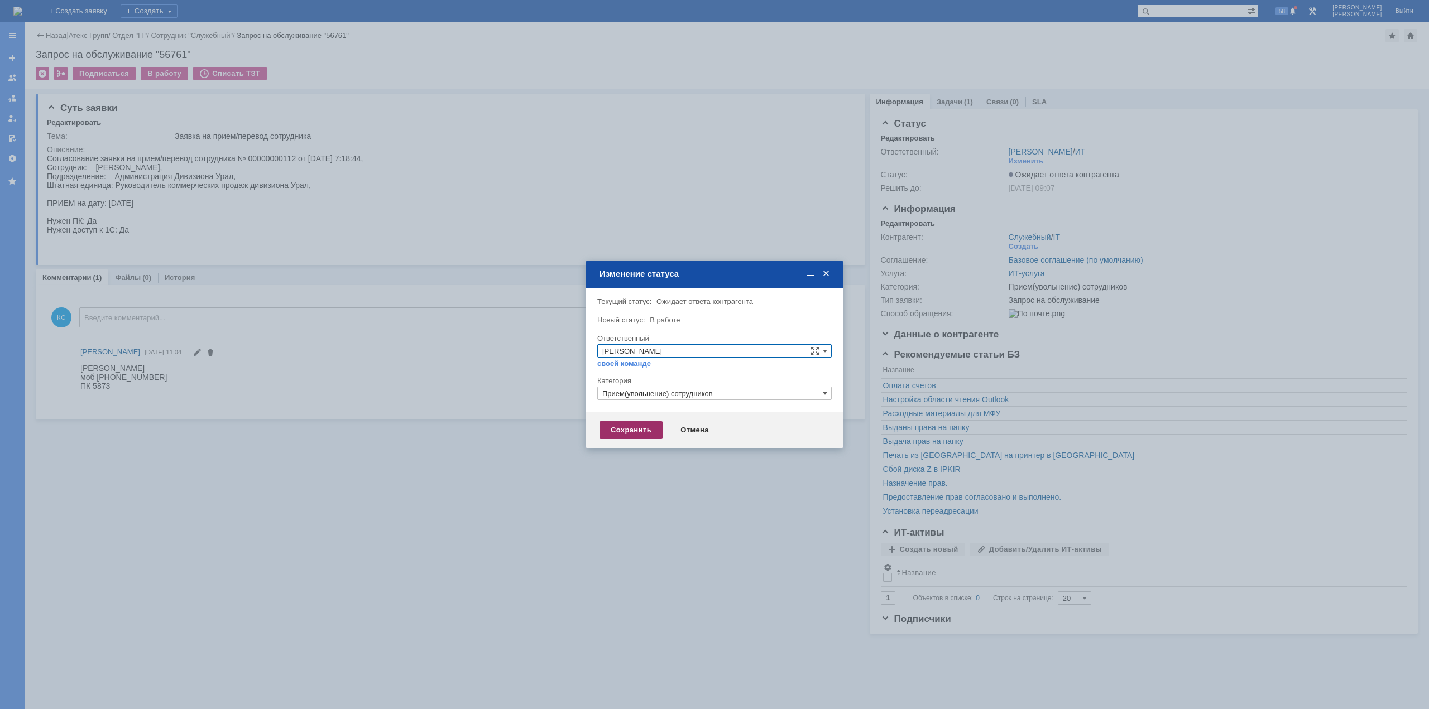
click at [636, 434] on div "Сохранить" at bounding box center [630, 430] width 63 height 18
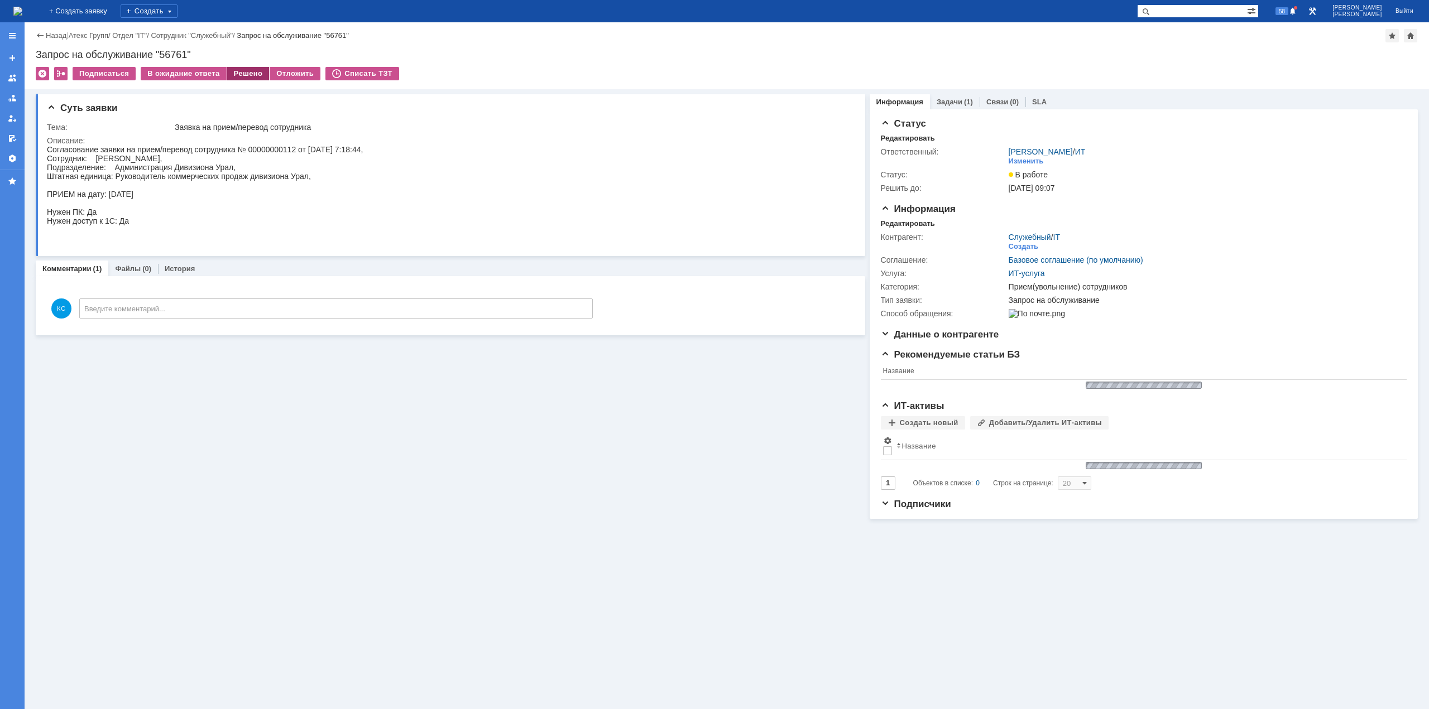
click at [246, 75] on div "Решено" at bounding box center [248, 73] width 42 height 13
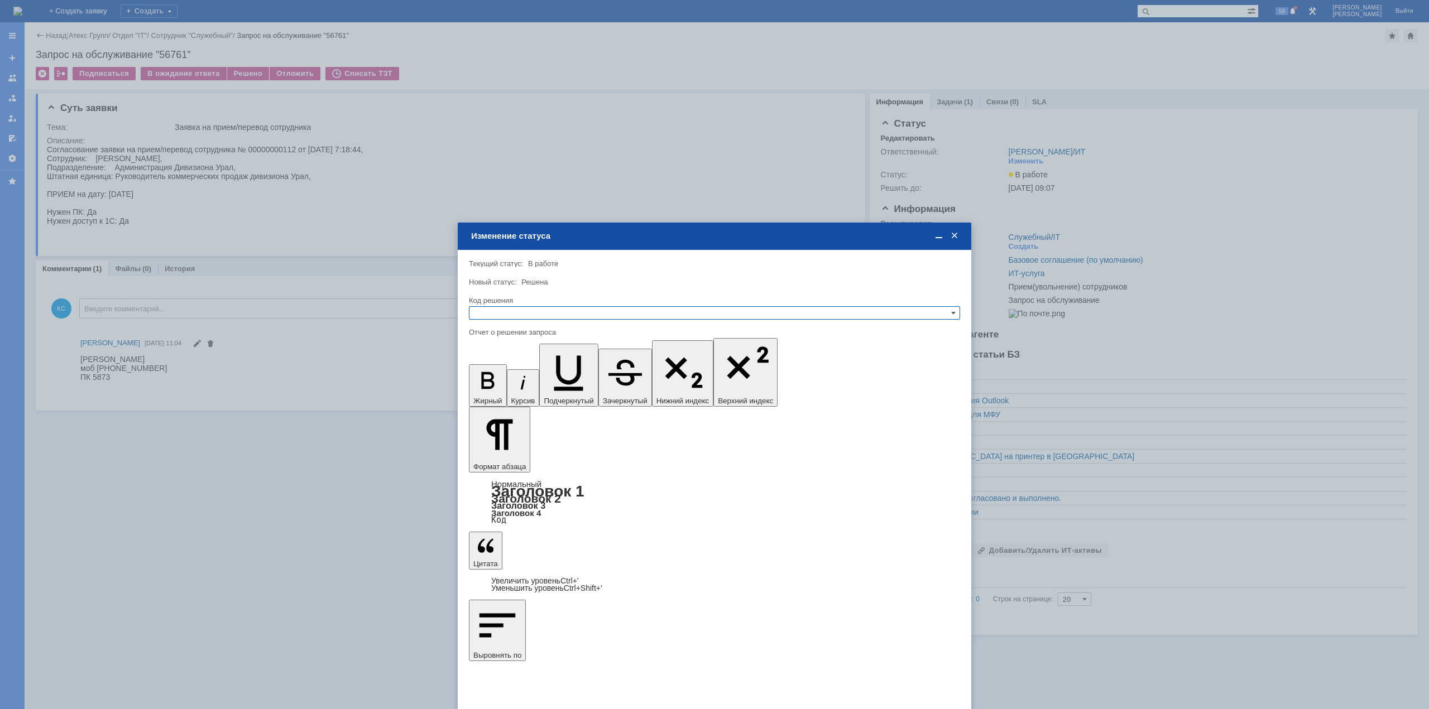
click at [557, 318] on input "text" at bounding box center [714, 312] width 491 height 13
drag, startPoint x: 525, startPoint y: 367, endPoint x: 49, endPoint y: 54, distance: 570.5
click at [525, 367] on span "Решено" at bounding box center [714, 367] width 481 height 9
type input "Решено"
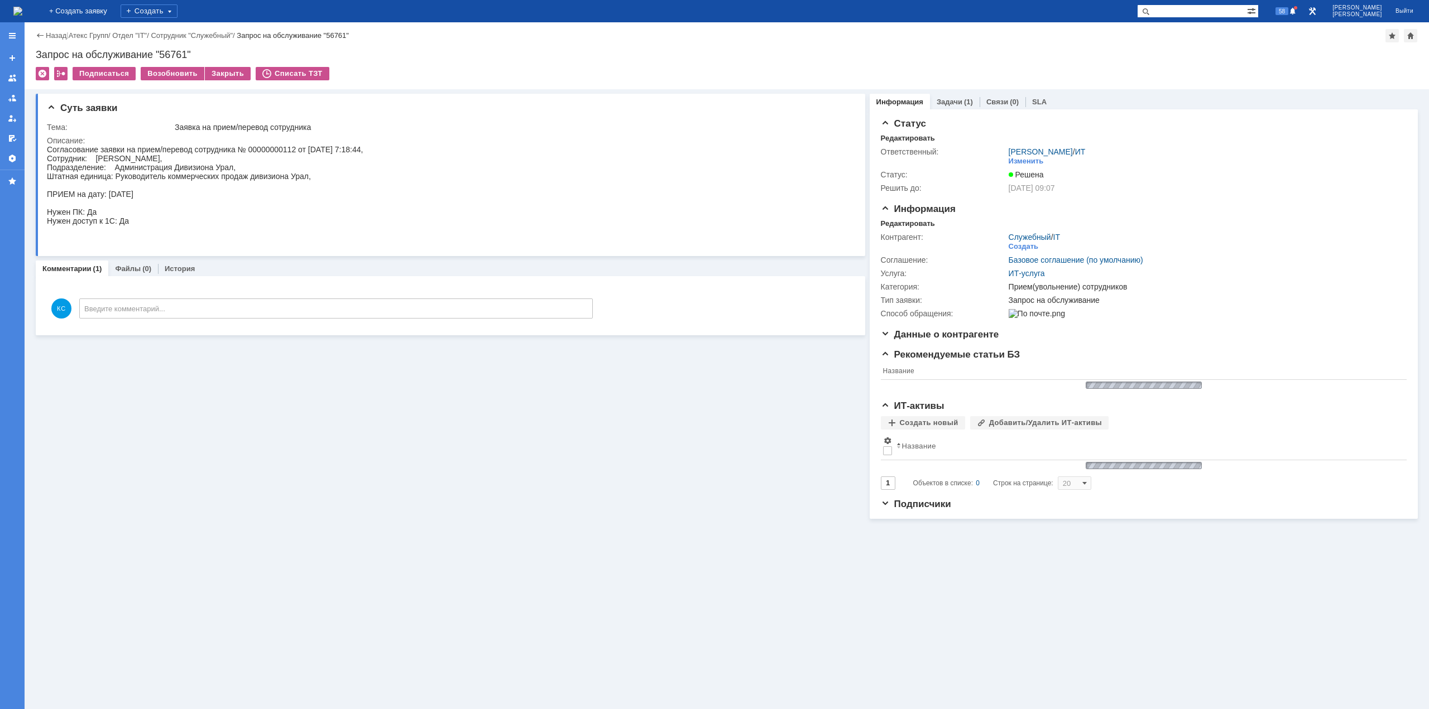
click at [22, 8] on img at bounding box center [17, 11] width 9 height 9
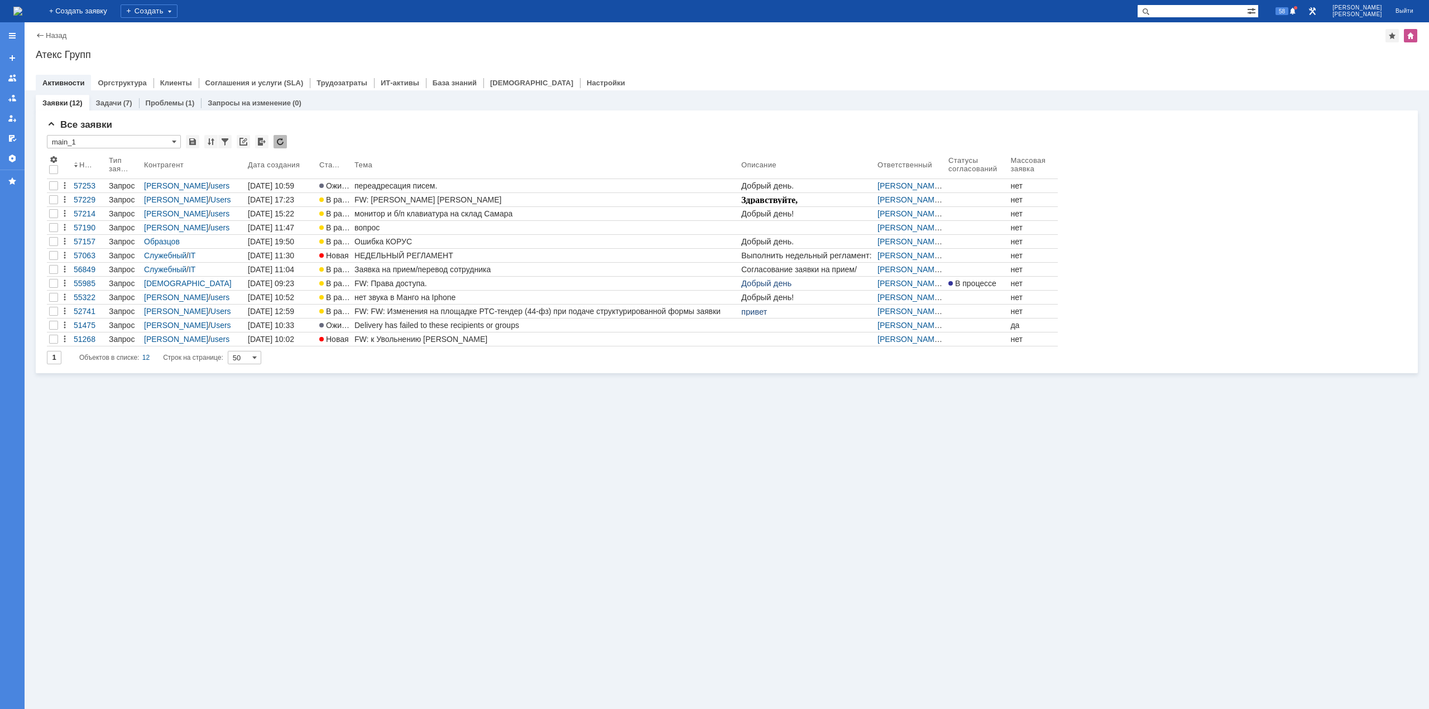
click at [22, 7] on img at bounding box center [17, 11] width 9 height 9
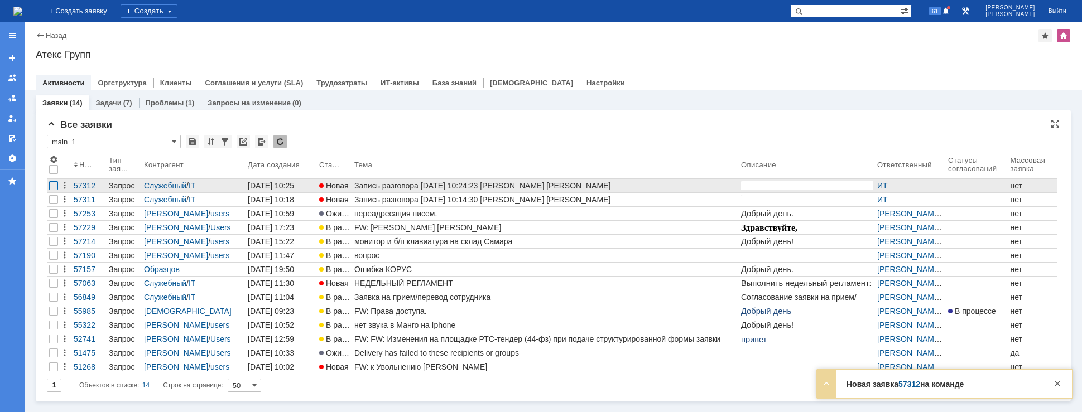
click at [51, 187] on div at bounding box center [53, 185] width 9 height 9
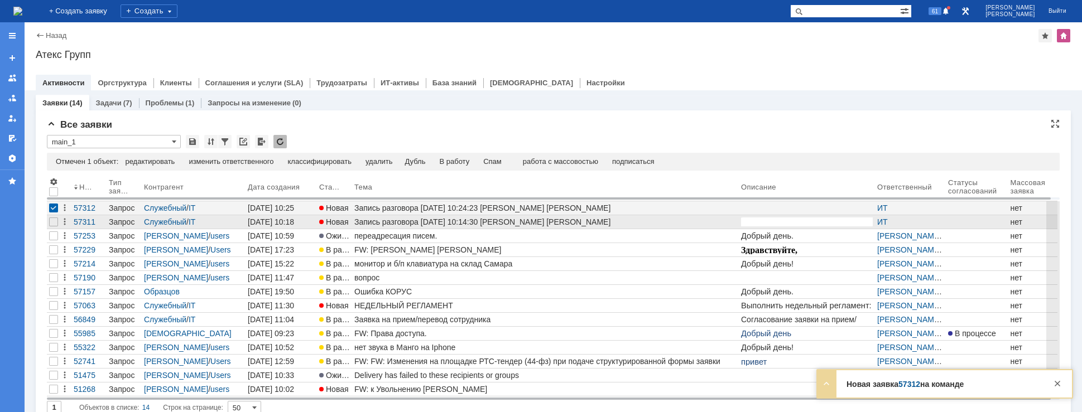
click at [55, 215] on div at bounding box center [53, 221] width 13 height 13
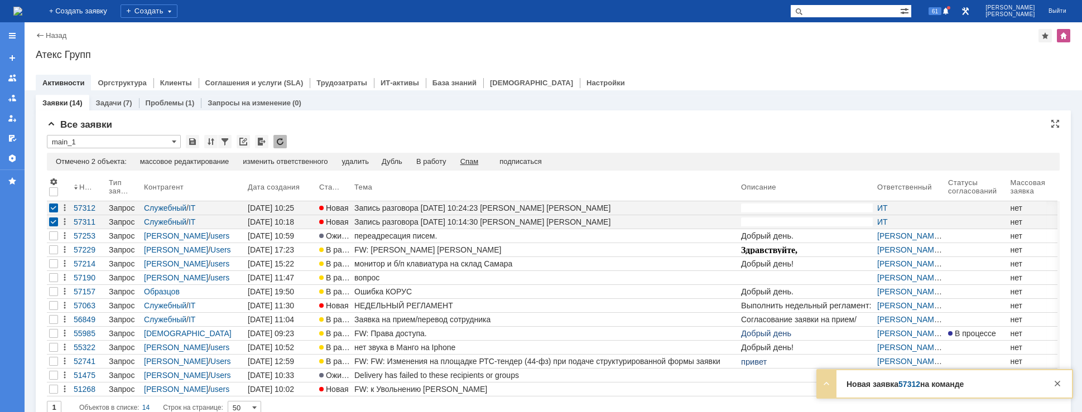
click at [475, 162] on div "Спам" at bounding box center [469, 161] width 18 height 9
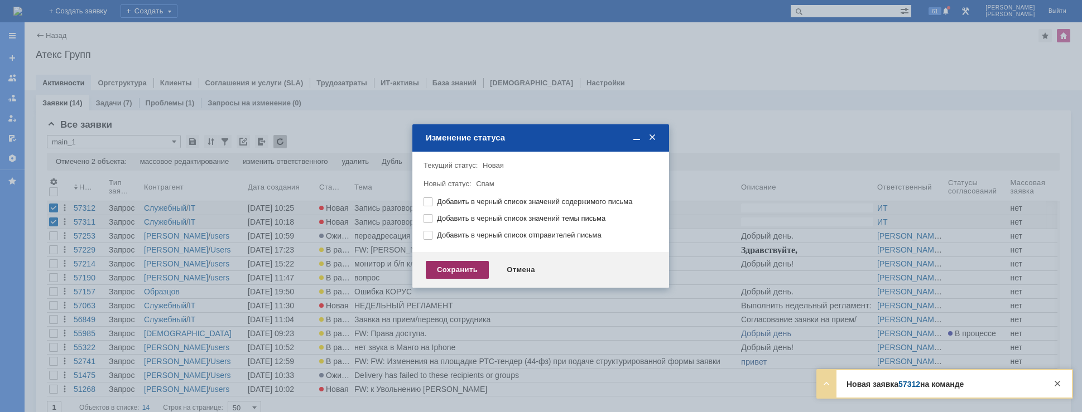
click at [446, 275] on div "Сохранить" at bounding box center [457, 270] width 63 height 18
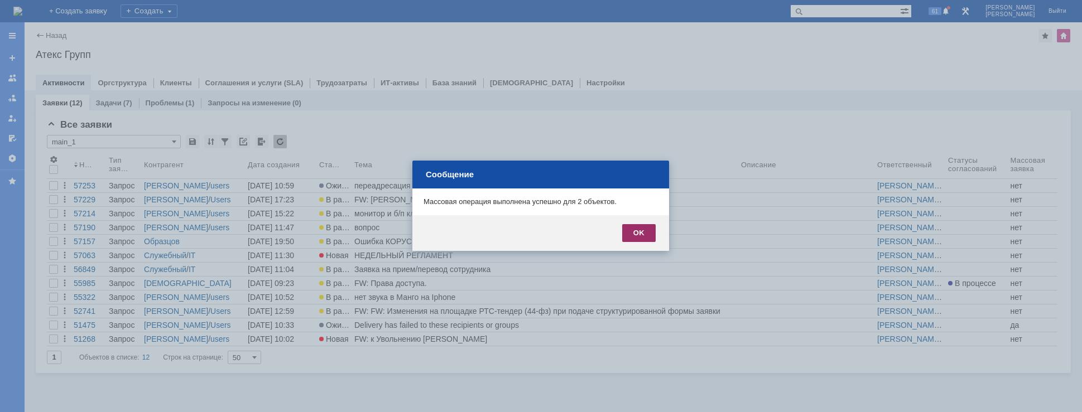
click at [651, 231] on div "OK" at bounding box center [638, 233] width 33 height 18
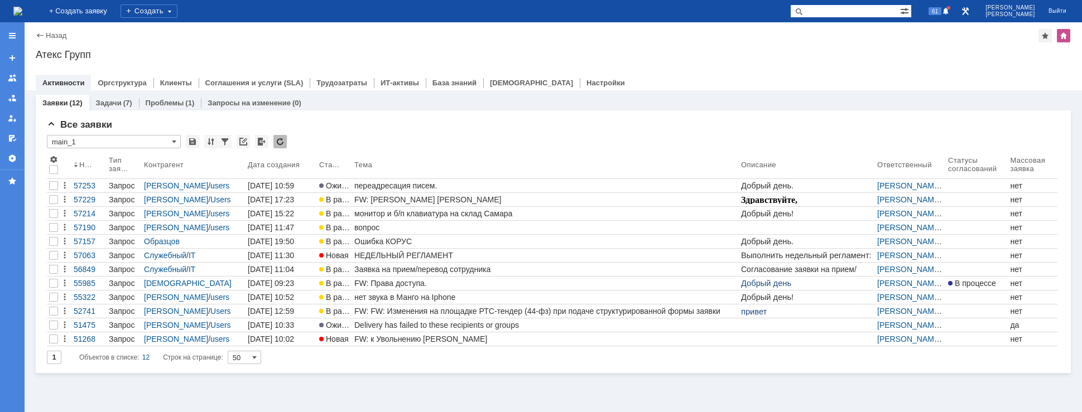
click at [22, 7] on img at bounding box center [17, 11] width 9 height 9
click at [849, 57] on div "Атекс Групп" at bounding box center [553, 54] width 1035 height 11
click at [22, 11] on img at bounding box center [17, 11] width 9 height 9
